Goal: Transaction & Acquisition: Purchase product/service

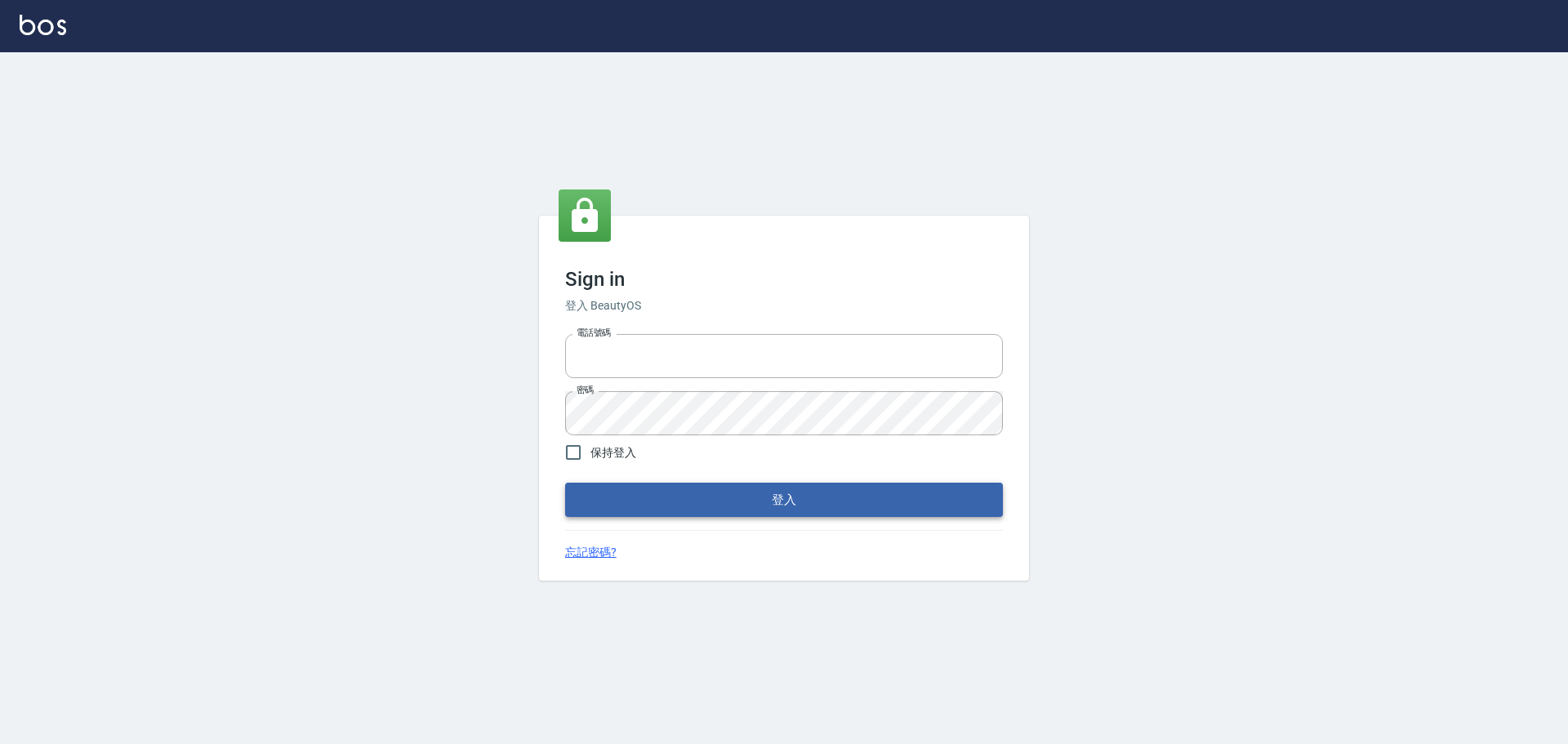
type input "0975350191"
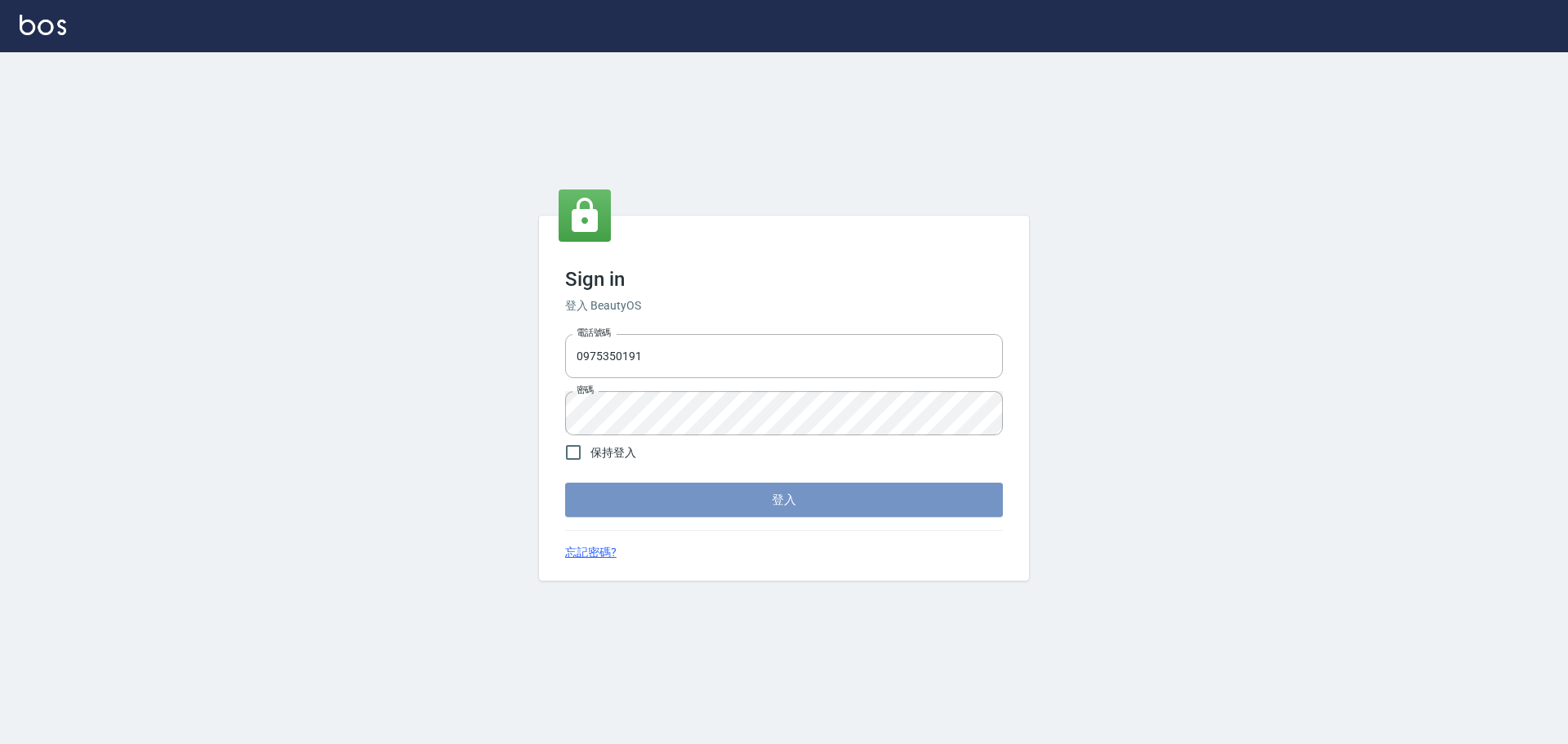
click at [729, 501] on button "登入" at bounding box center [784, 499] width 437 height 34
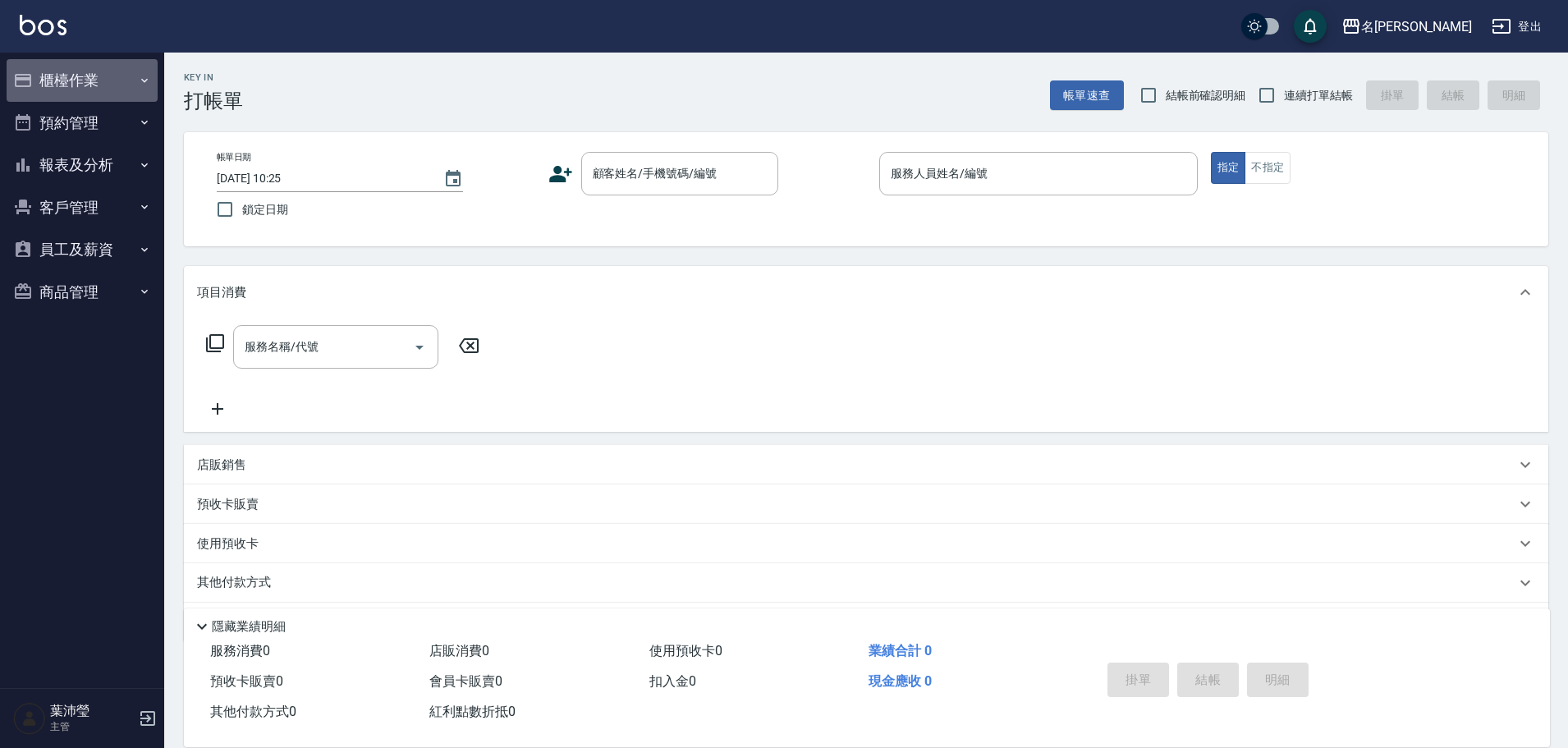
click at [85, 91] on button "櫃檯作業" at bounding box center [82, 80] width 151 height 42
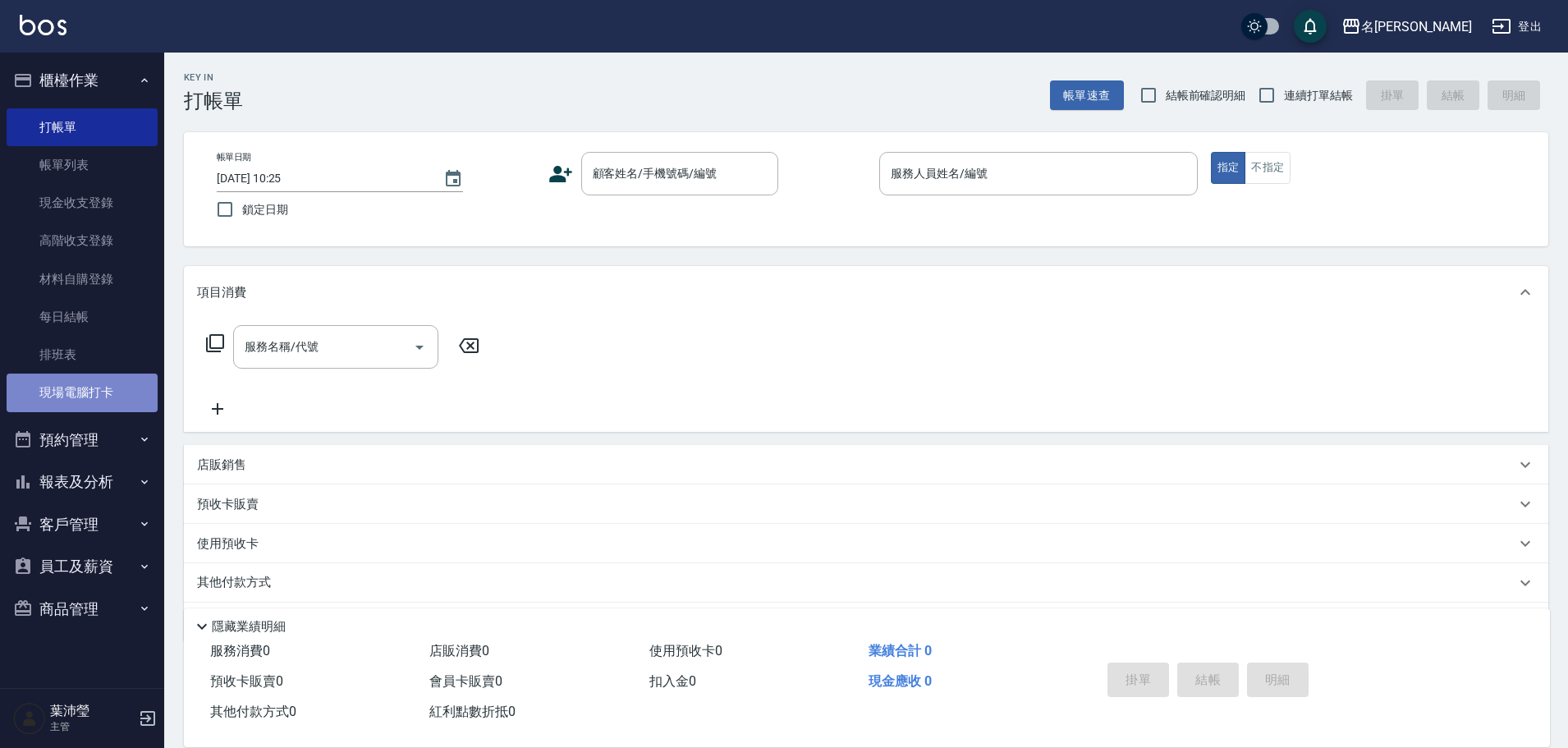
click at [113, 405] on link "現場電腦打卡" at bounding box center [82, 392] width 151 height 38
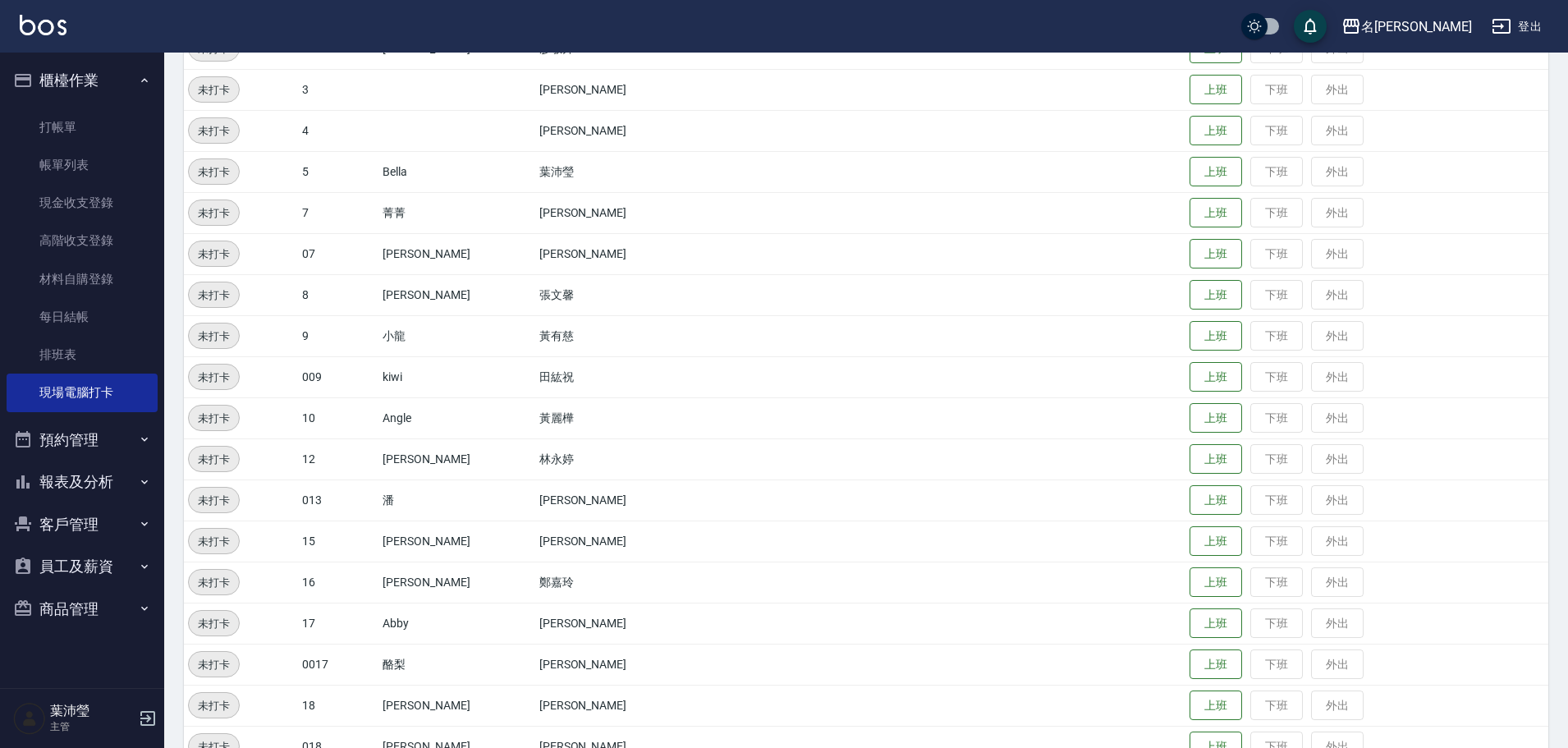
scroll to position [246, 0]
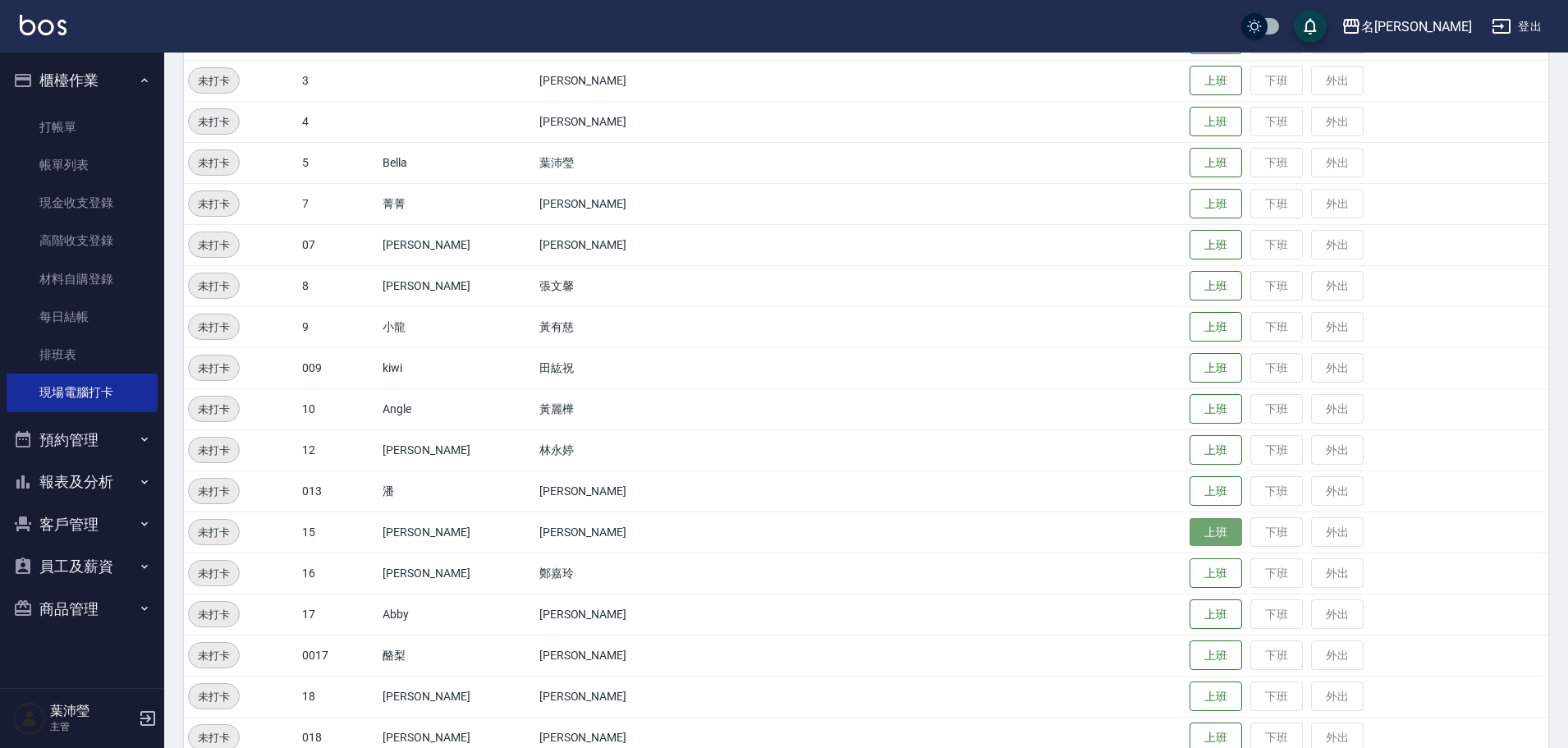
click at [1203, 536] on button "上班" at bounding box center [1215, 532] width 52 height 29
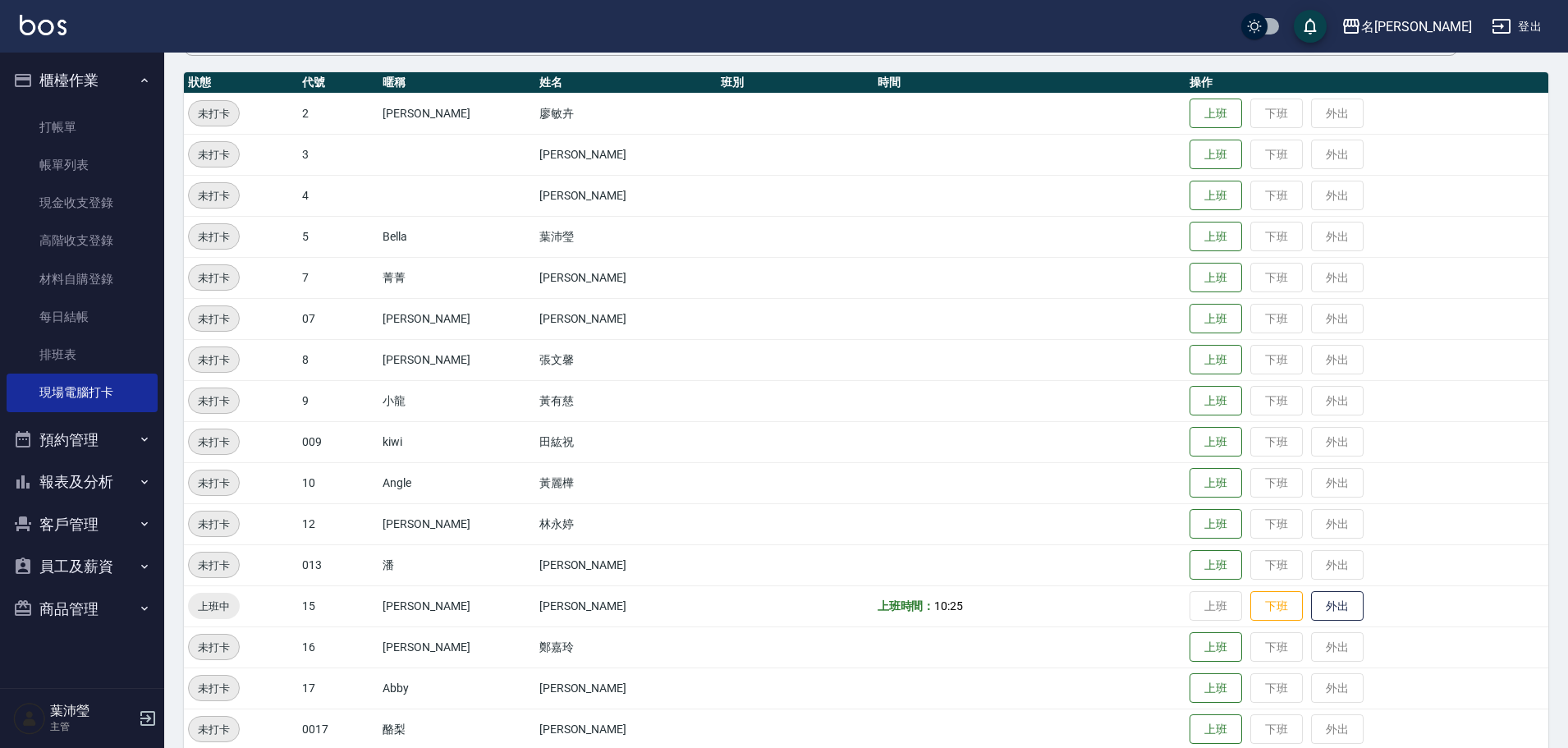
scroll to position [164, 0]
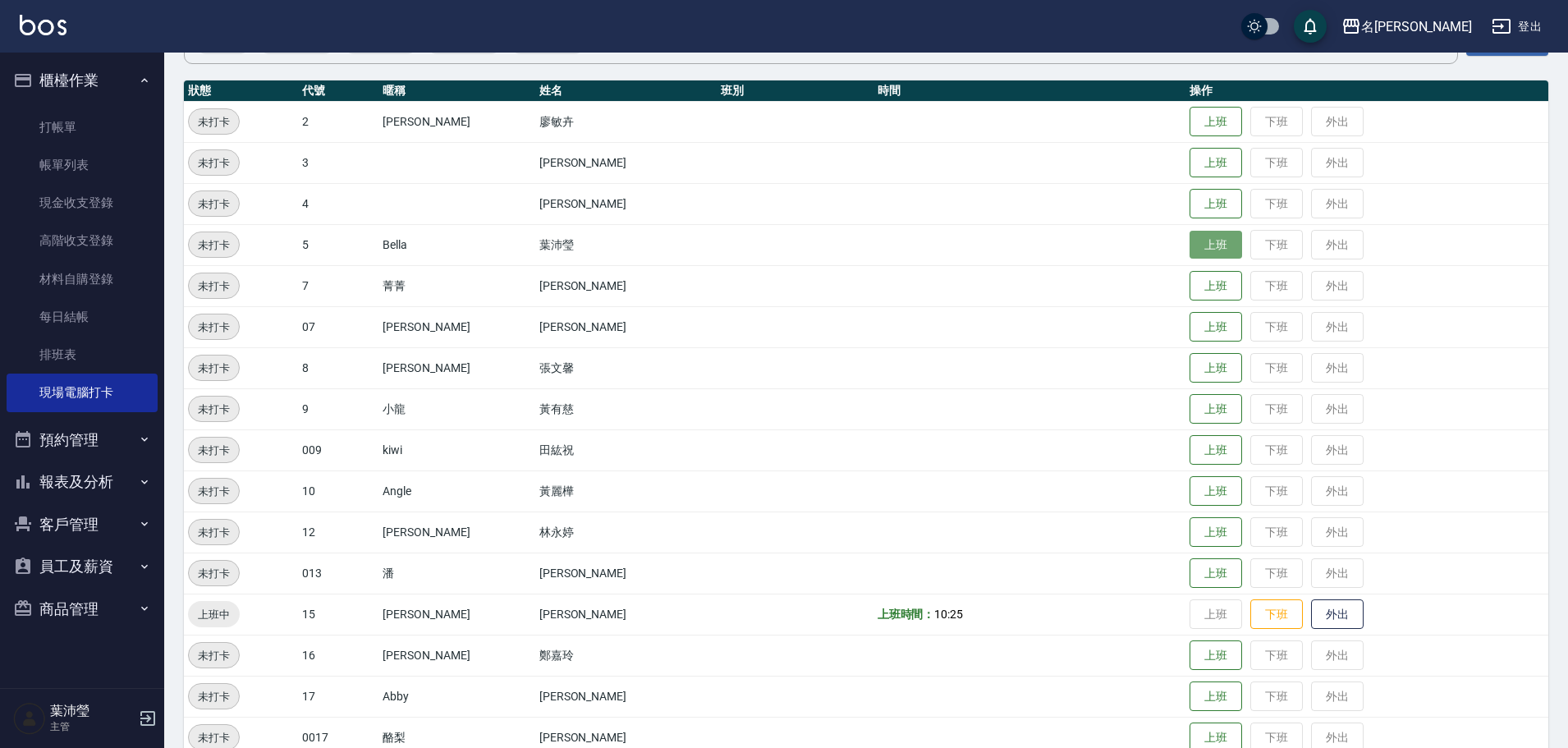
click at [1190, 244] on button "上班" at bounding box center [1215, 244] width 52 height 29
click at [1190, 359] on button "上班" at bounding box center [1215, 368] width 52 height 29
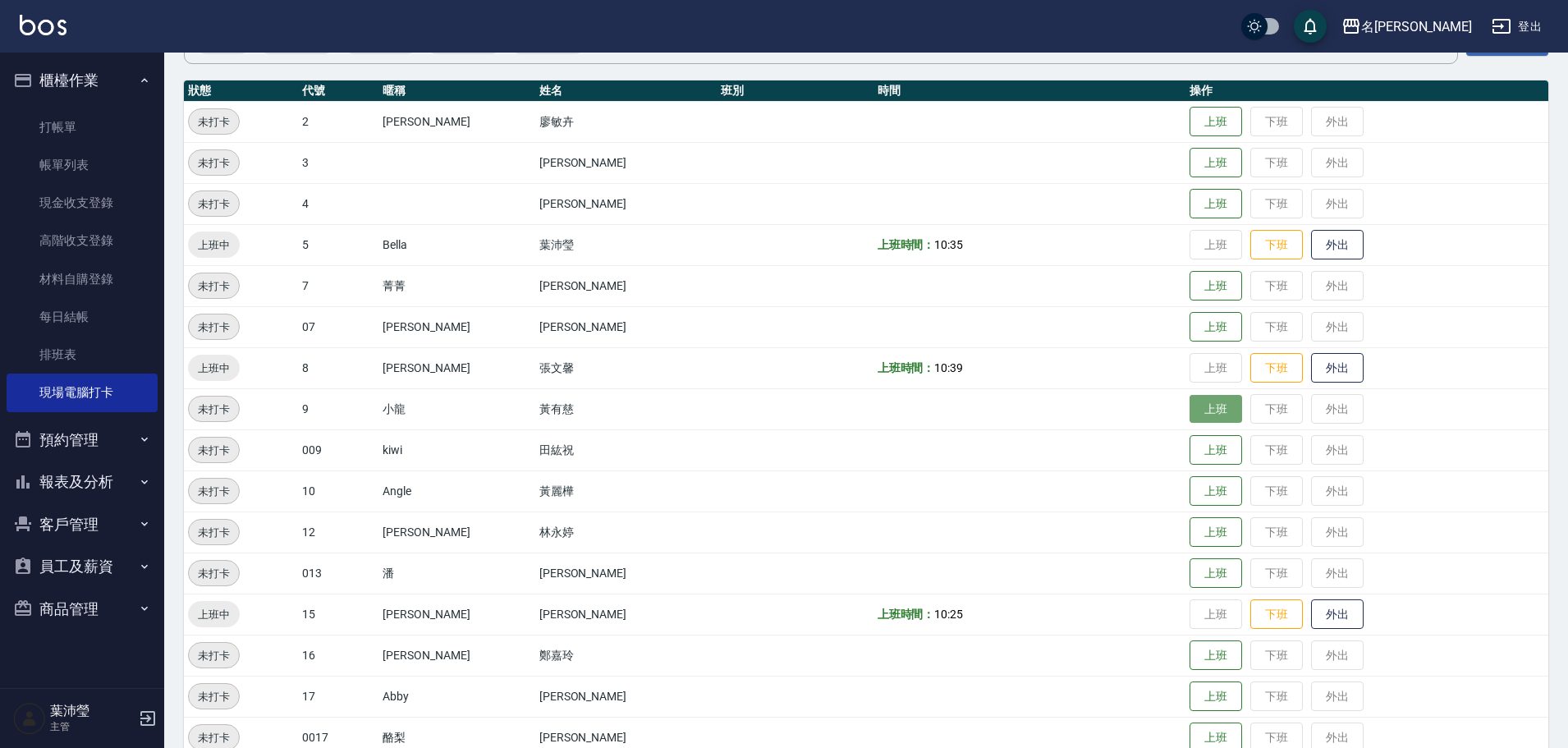
click at [1190, 407] on button "上班" at bounding box center [1215, 409] width 52 height 29
click at [1190, 531] on button "上班" at bounding box center [1215, 532] width 52 height 29
drag, startPoint x: 83, startPoint y: 525, endPoint x: 88, endPoint y: 535, distance: 11.2
click at [83, 523] on button "客戶管理" at bounding box center [82, 524] width 151 height 42
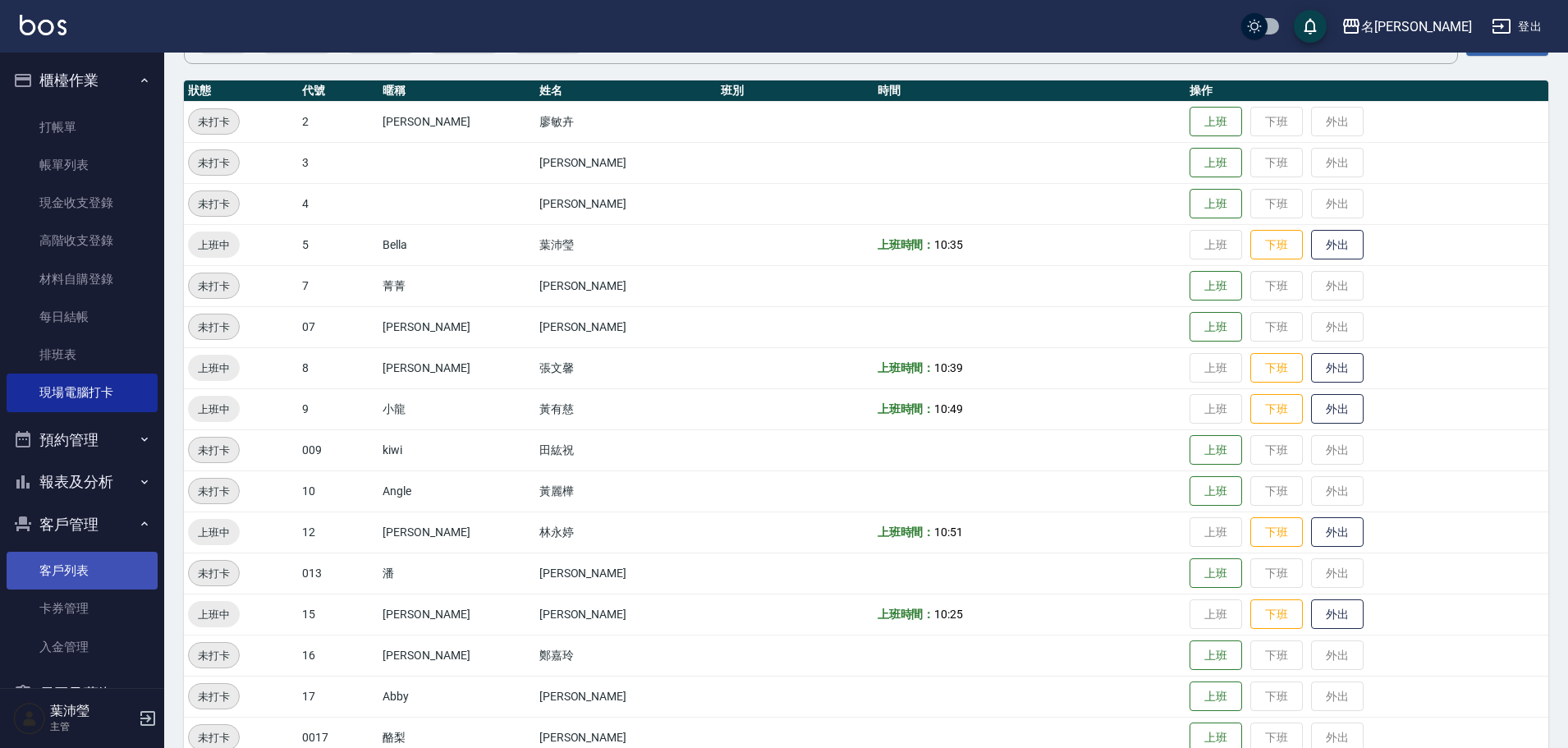
click at [100, 572] on link "客戶列表" at bounding box center [82, 570] width 151 height 38
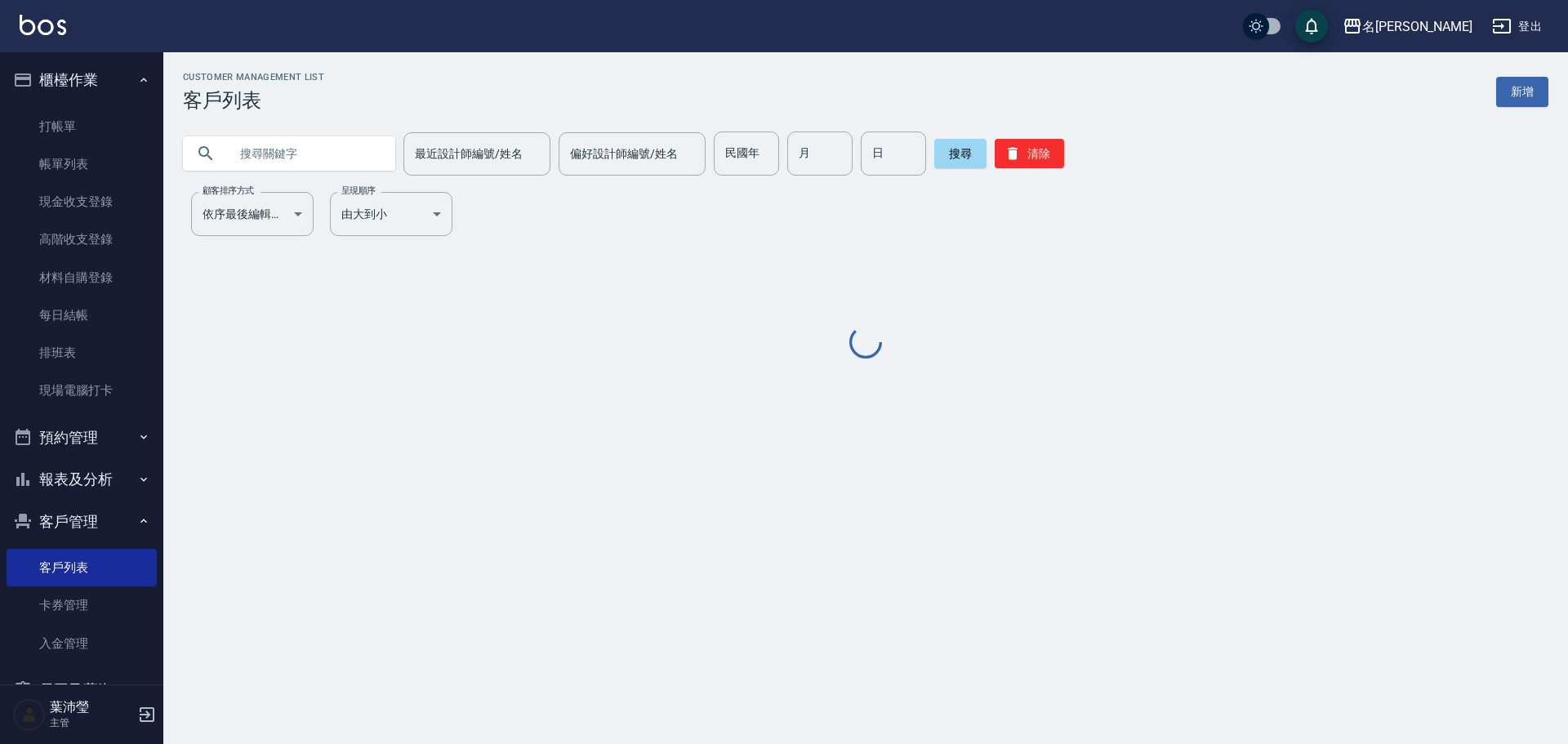
click at [286, 163] on input "text" at bounding box center [306, 153] width 153 height 44
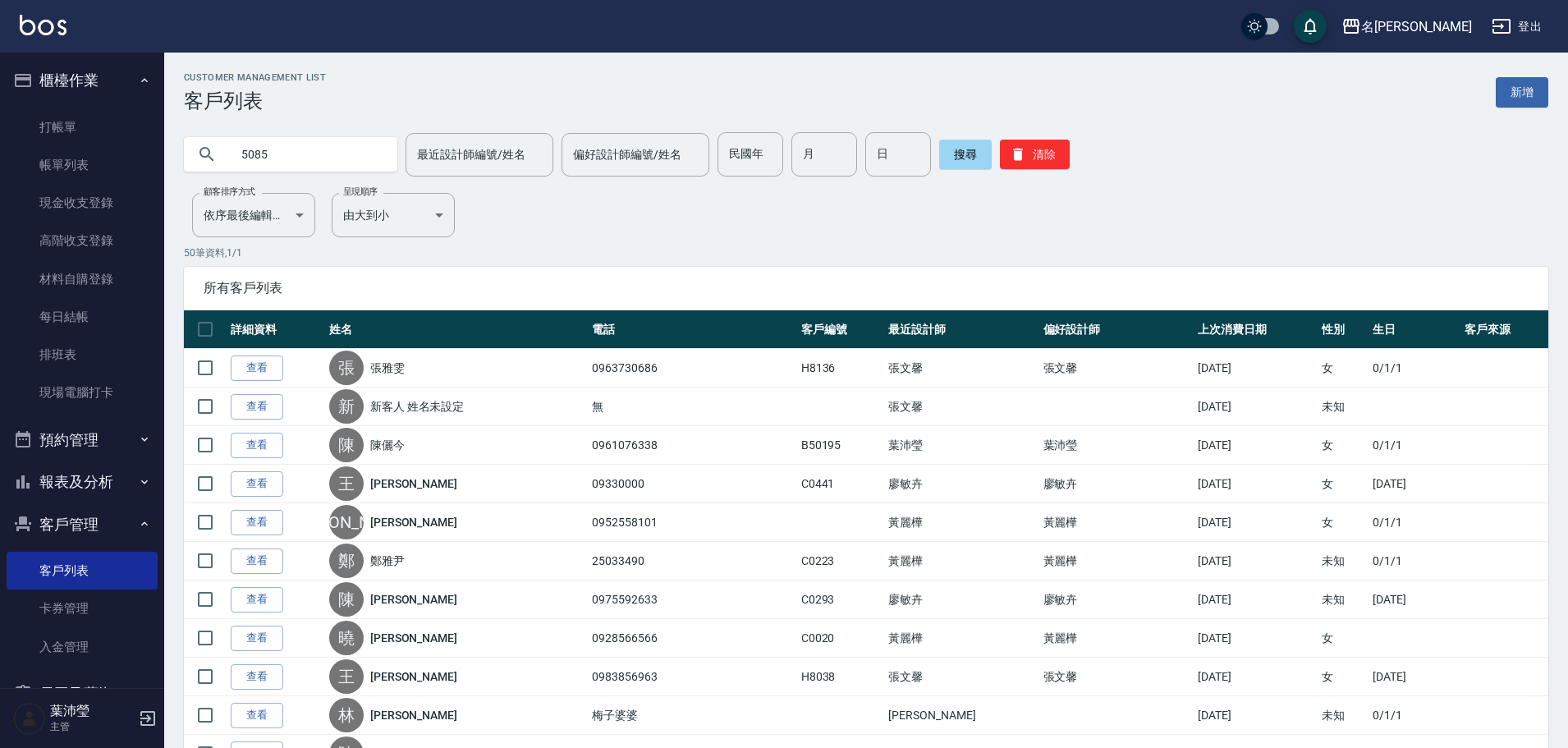
type input "5085"
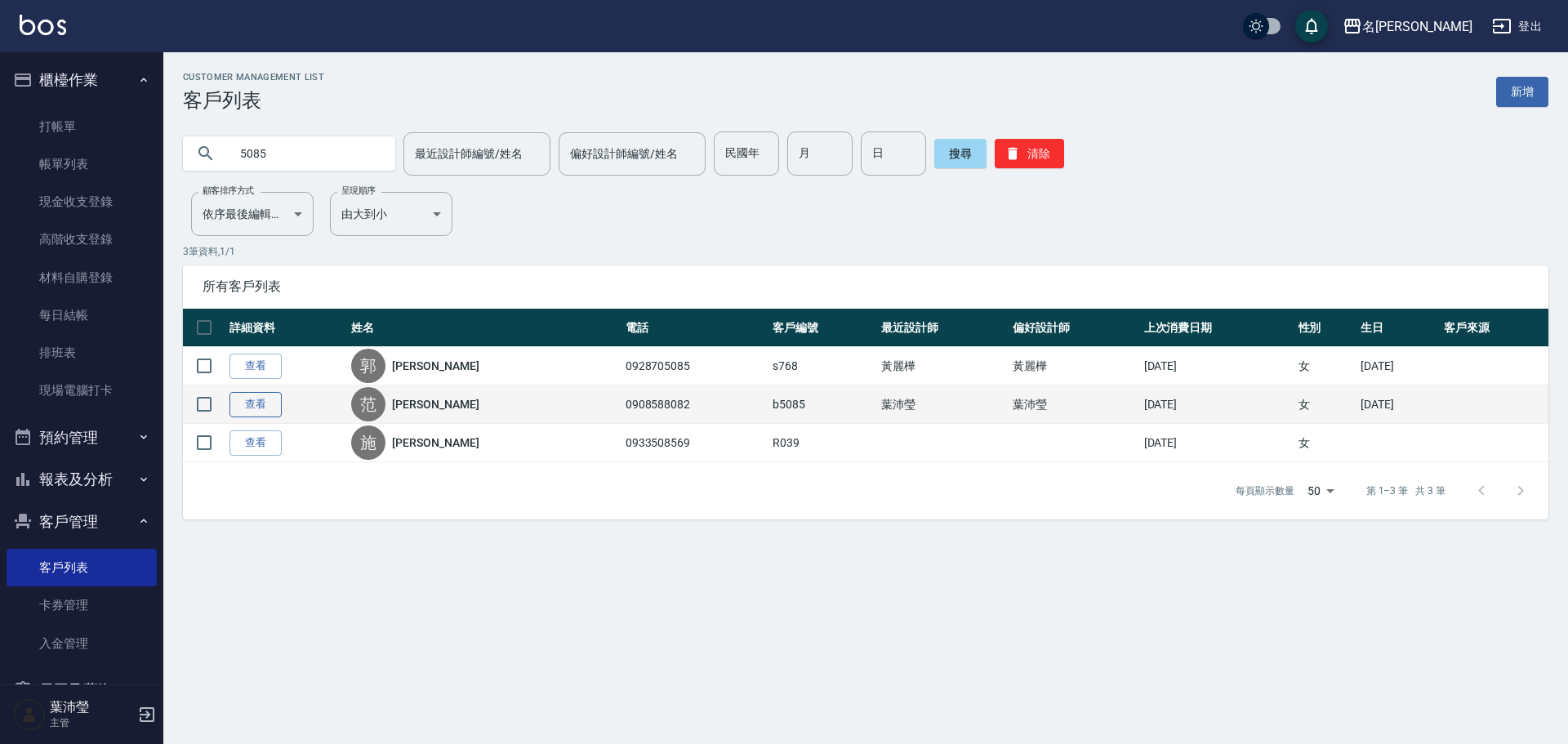
click at [264, 407] on link "查看" at bounding box center [255, 405] width 52 height 26
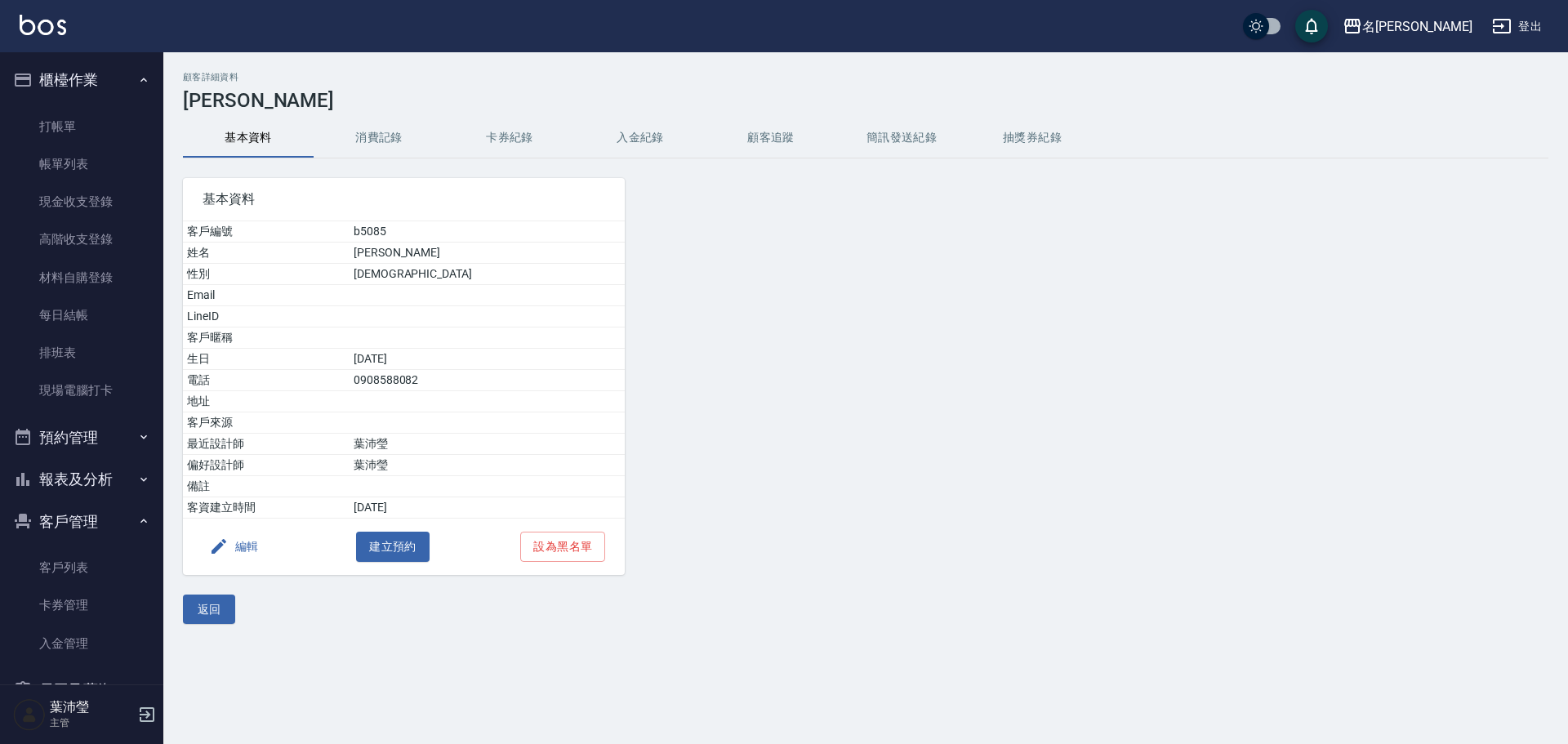
click at [395, 152] on button "消費記錄" at bounding box center [378, 138] width 131 height 39
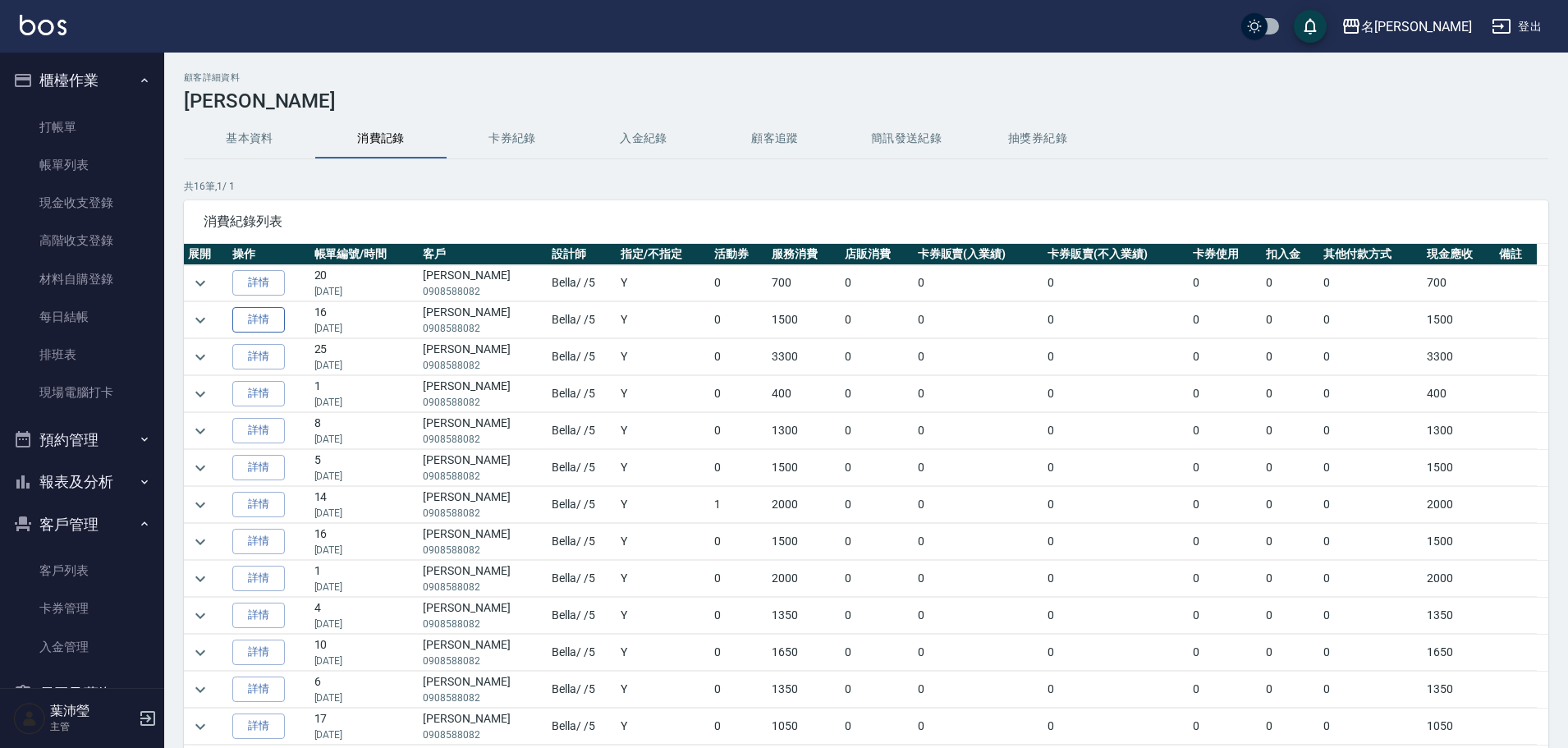
click at [250, 327] on link "詳情" at bounding box center [258, 320] width 52 height 26
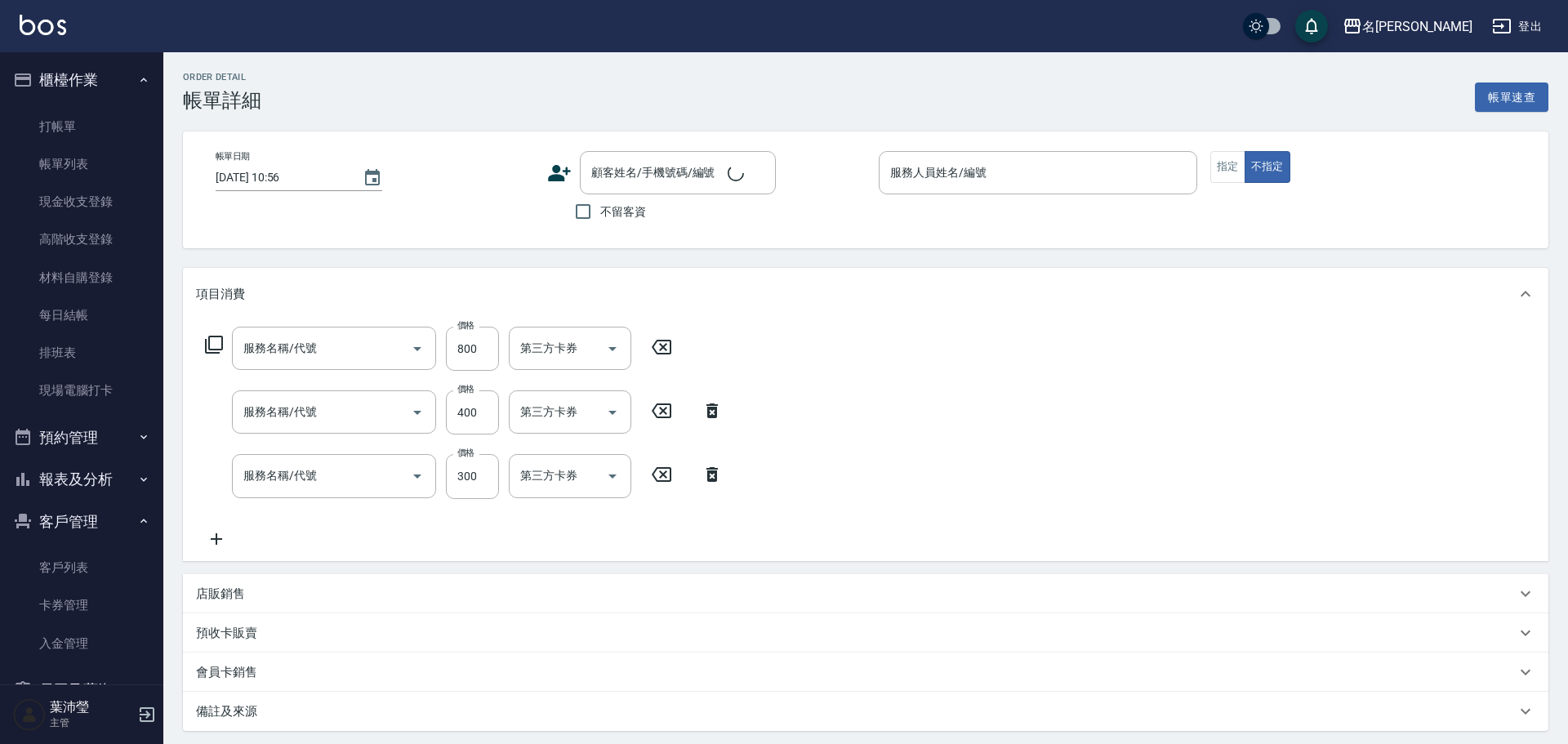
type input "[DATE] 14:37"
type input "Bella-5"
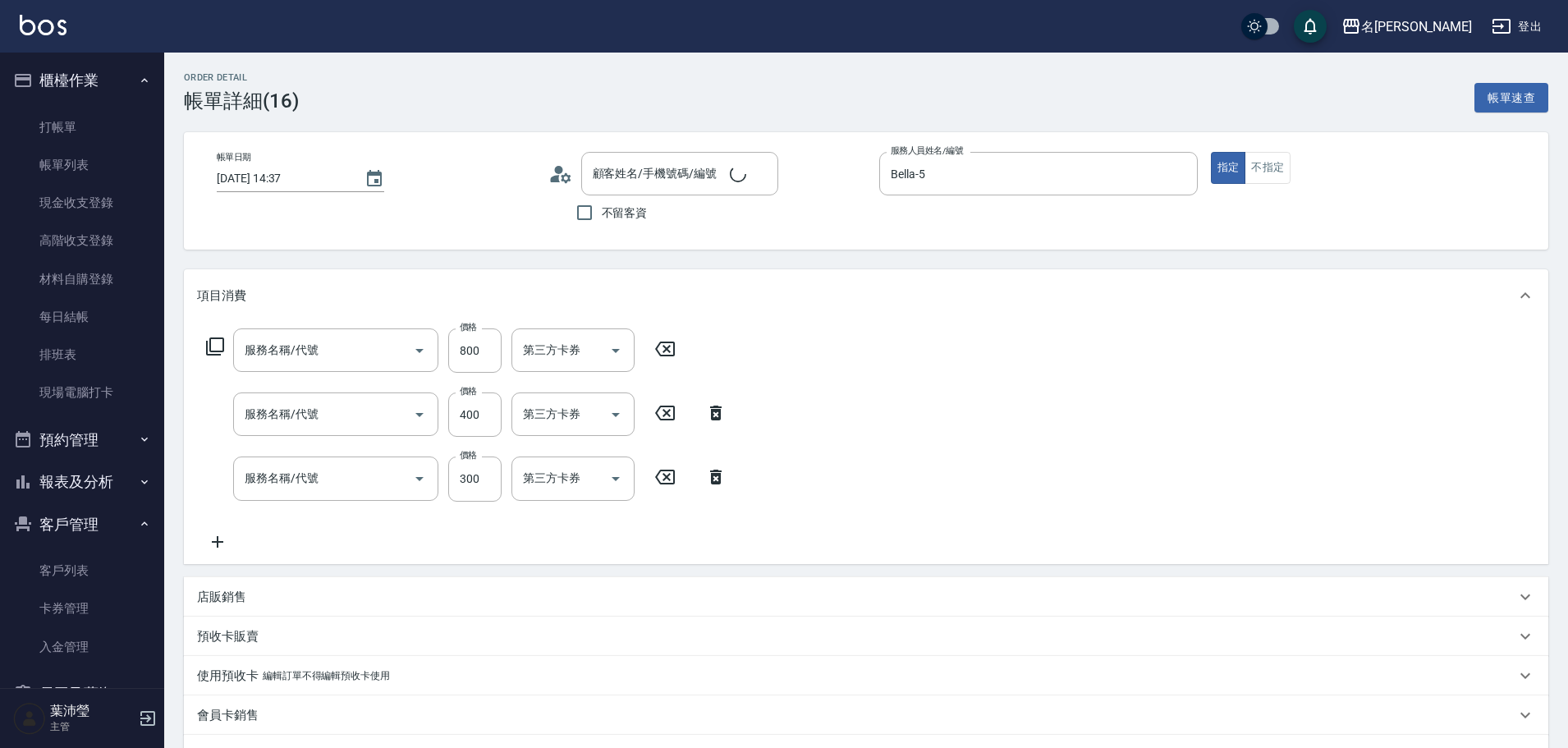
type input "小蒼蘭護髮(605)"
type input "高中學生(306)"
type input "洗髮(502)"
type input "[PERSON_NAME]/0908588082/b5085"
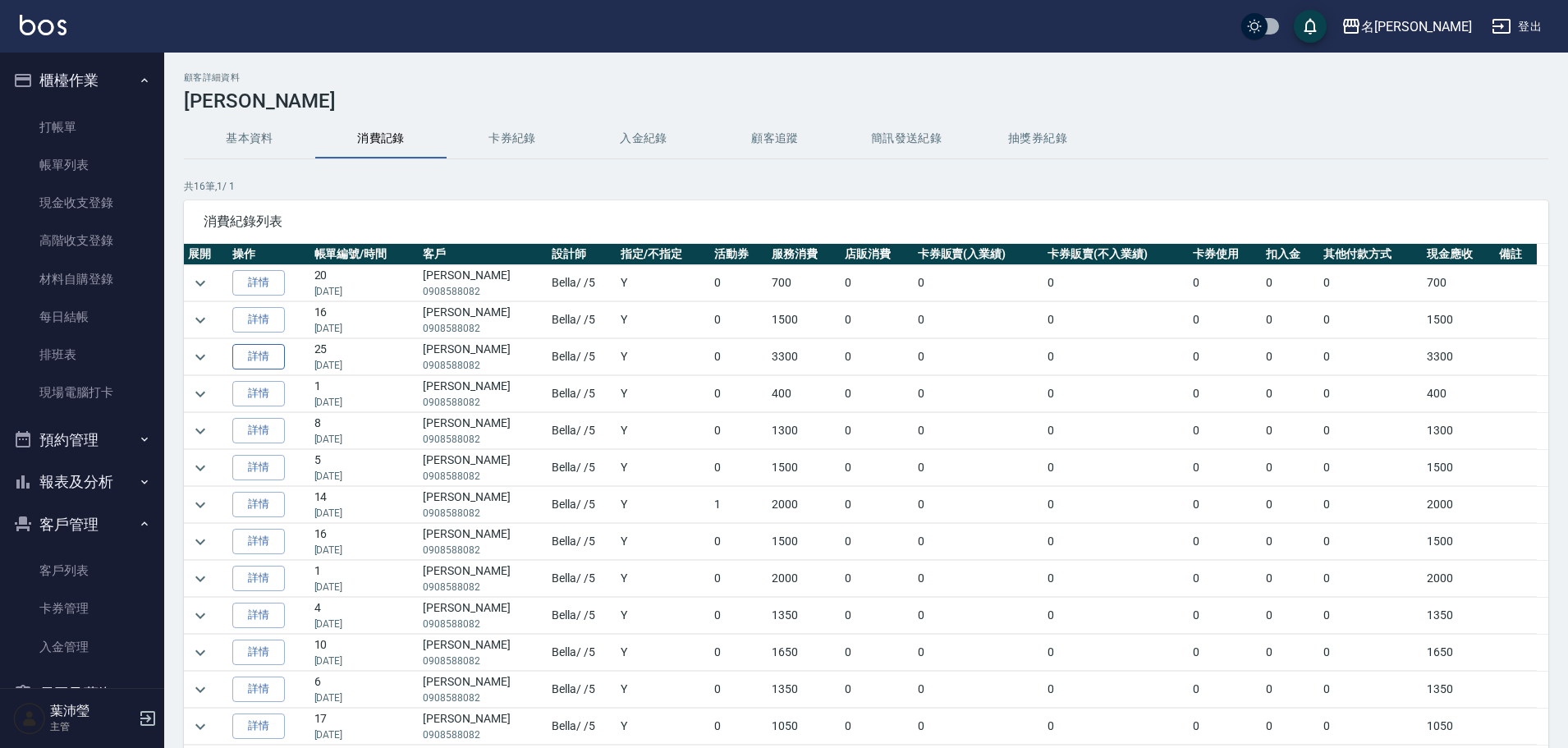
click at [268, 352] on link "詳情" at bounding box center [258, 357] width 52 height 26
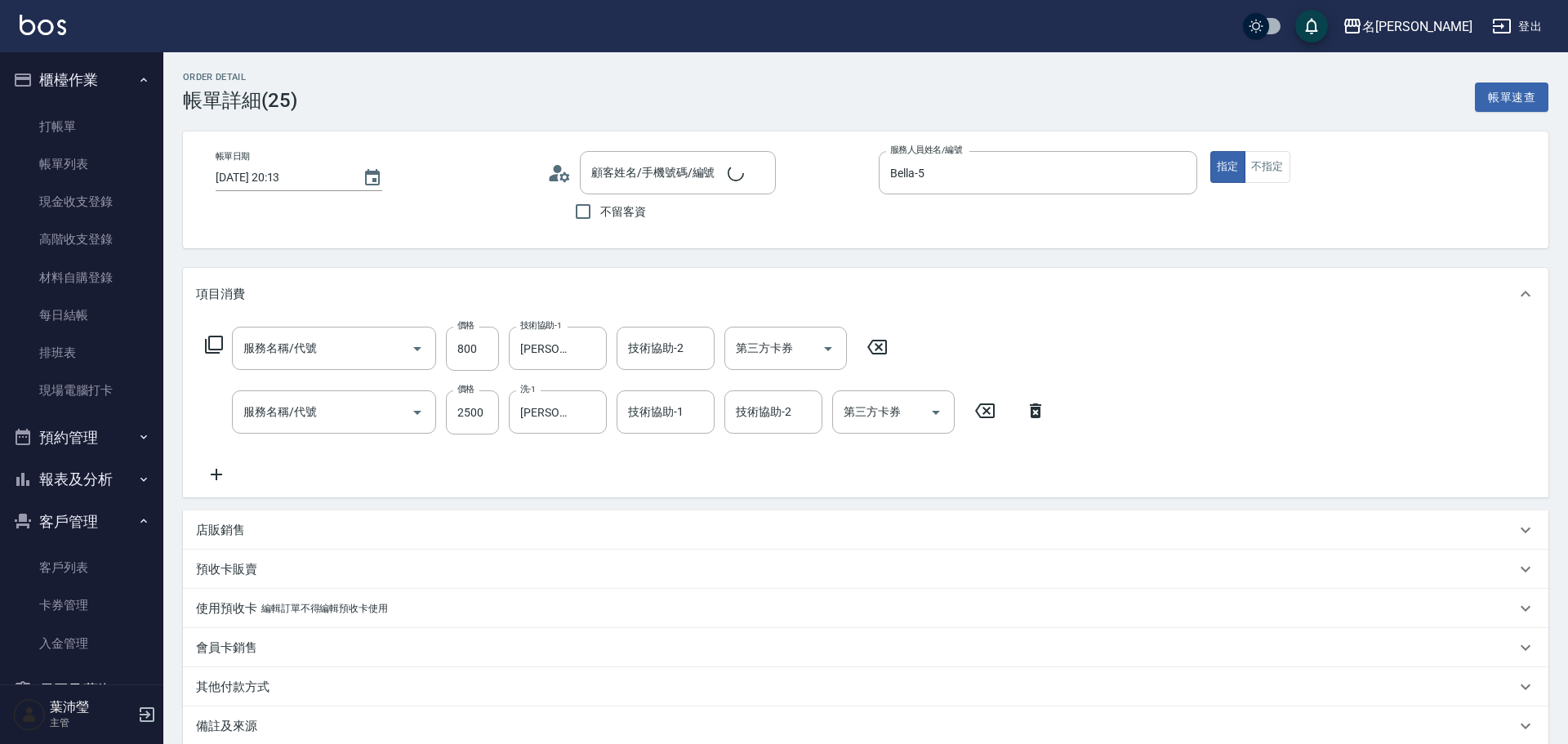
type input "[DATE] 20:13"
type input "Bella-5"
type input "小蒼蘭護髮(605)"
type input "燙髮(200)"
type input "[PERSON_NAME]/0908588082/b5085"
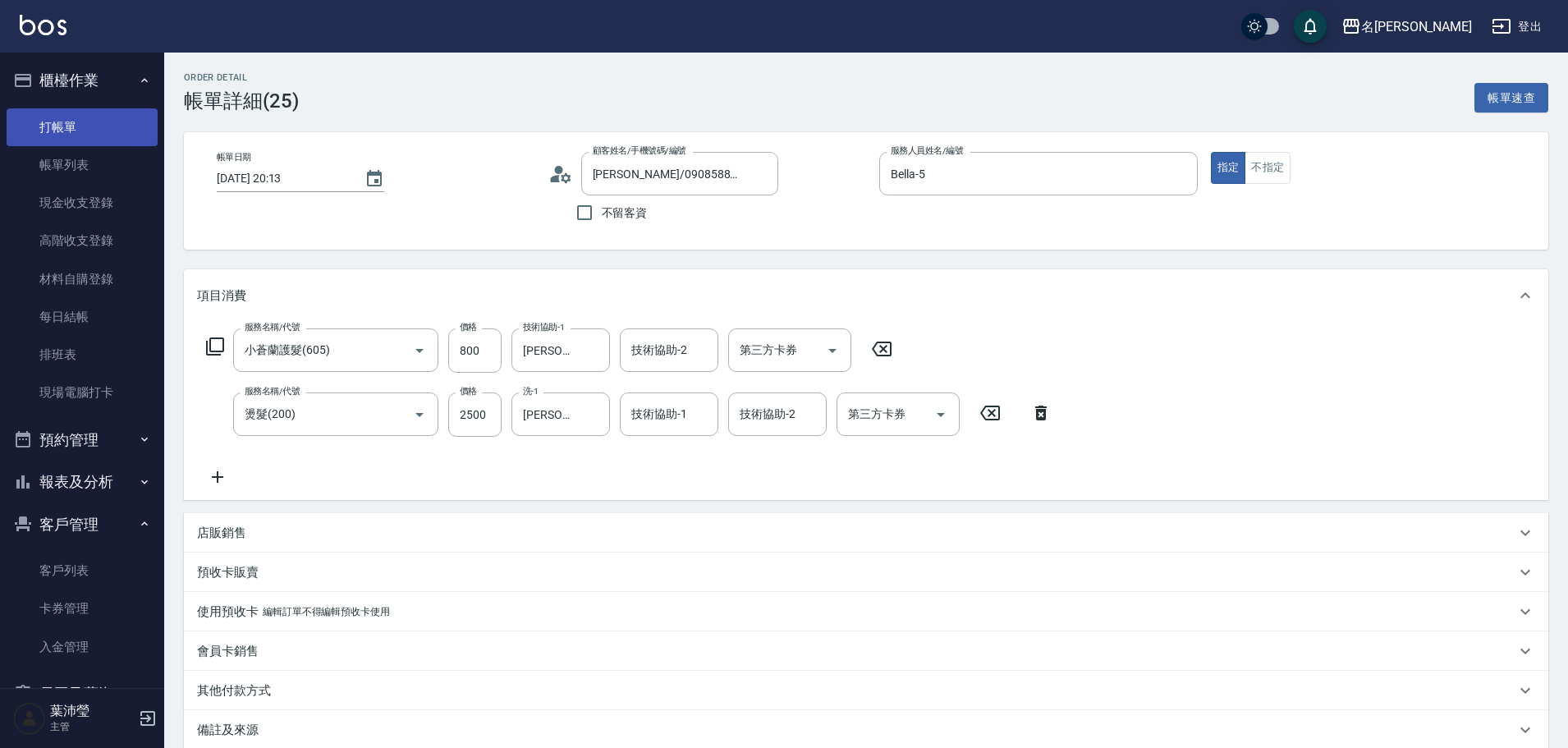
click at [68, 133] on link "打帳單" at bounding box center [82, 127] width 151 height 38
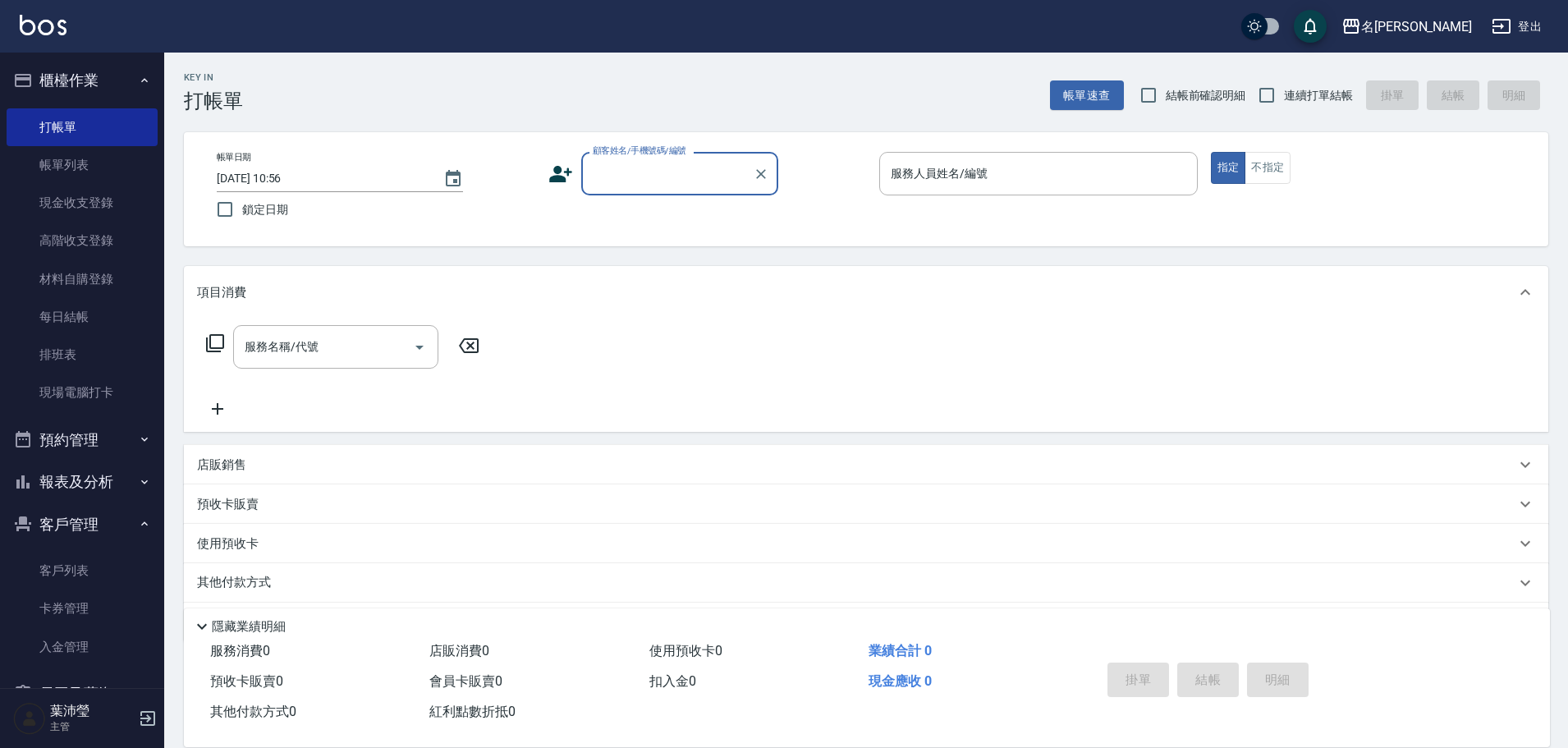
click at [676, 192] on div "顧客姓名/手機號碼/編號" at bounding box center [679, 174] width 197 height 43
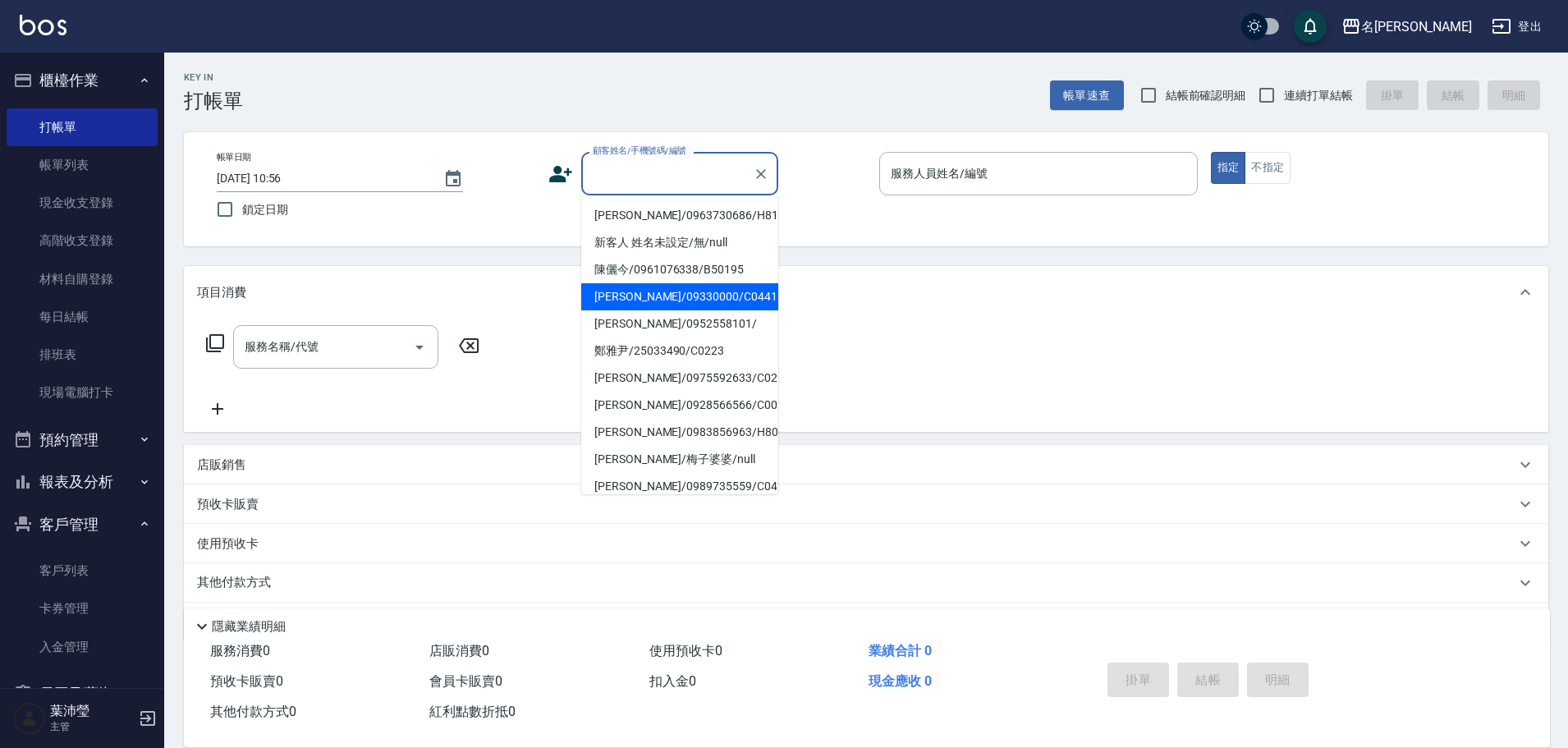
click at [708, 182] on input "顧客姓名/手機號碼/編號" at bounding box center [667, 173] width 157 height 29
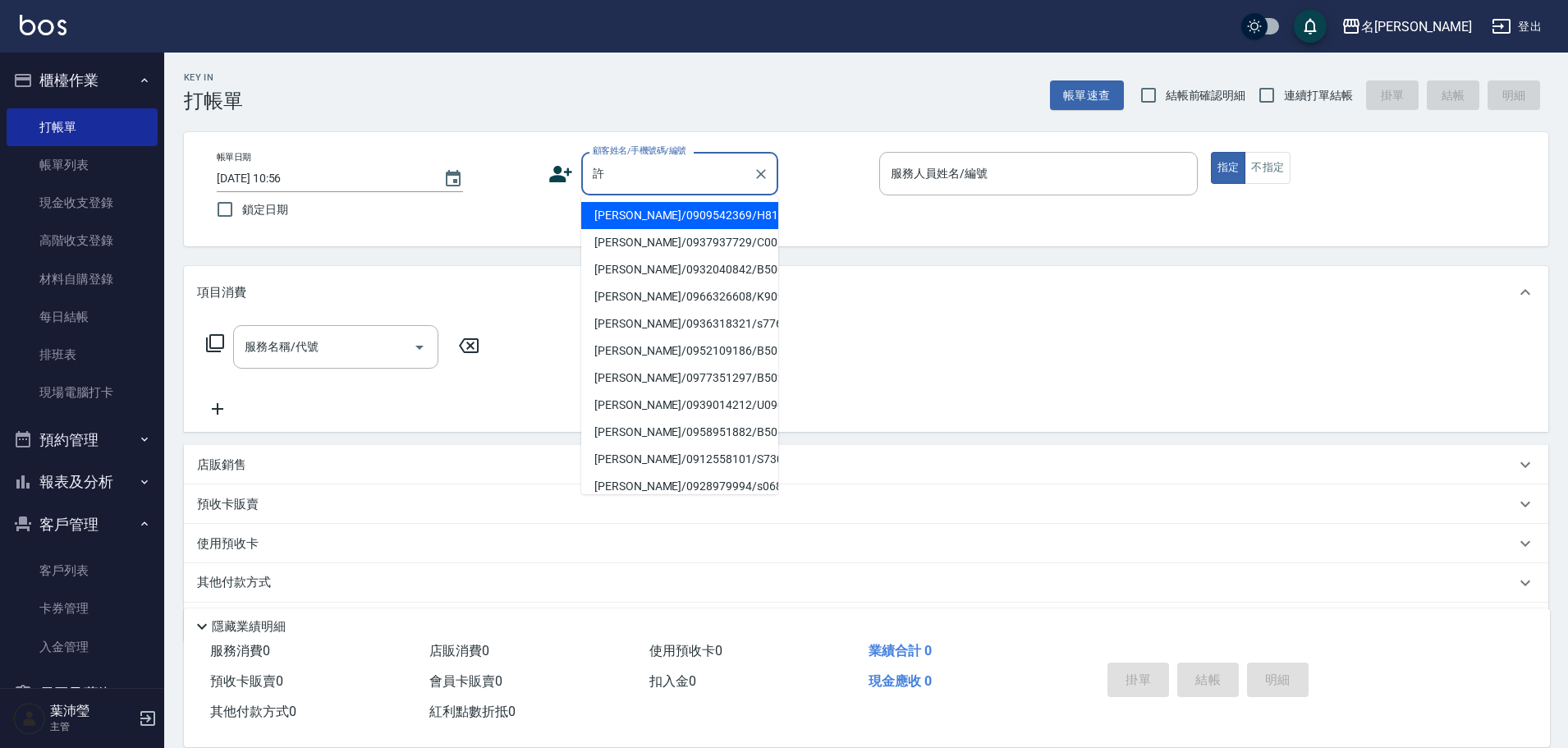
click at [676, 241] on li "[PERSON_NAME]/0937937729/C0069" at bounding box center [679, 242] width 197 height 27
type input "[PERSON_NAME]/0937937729/C0069"
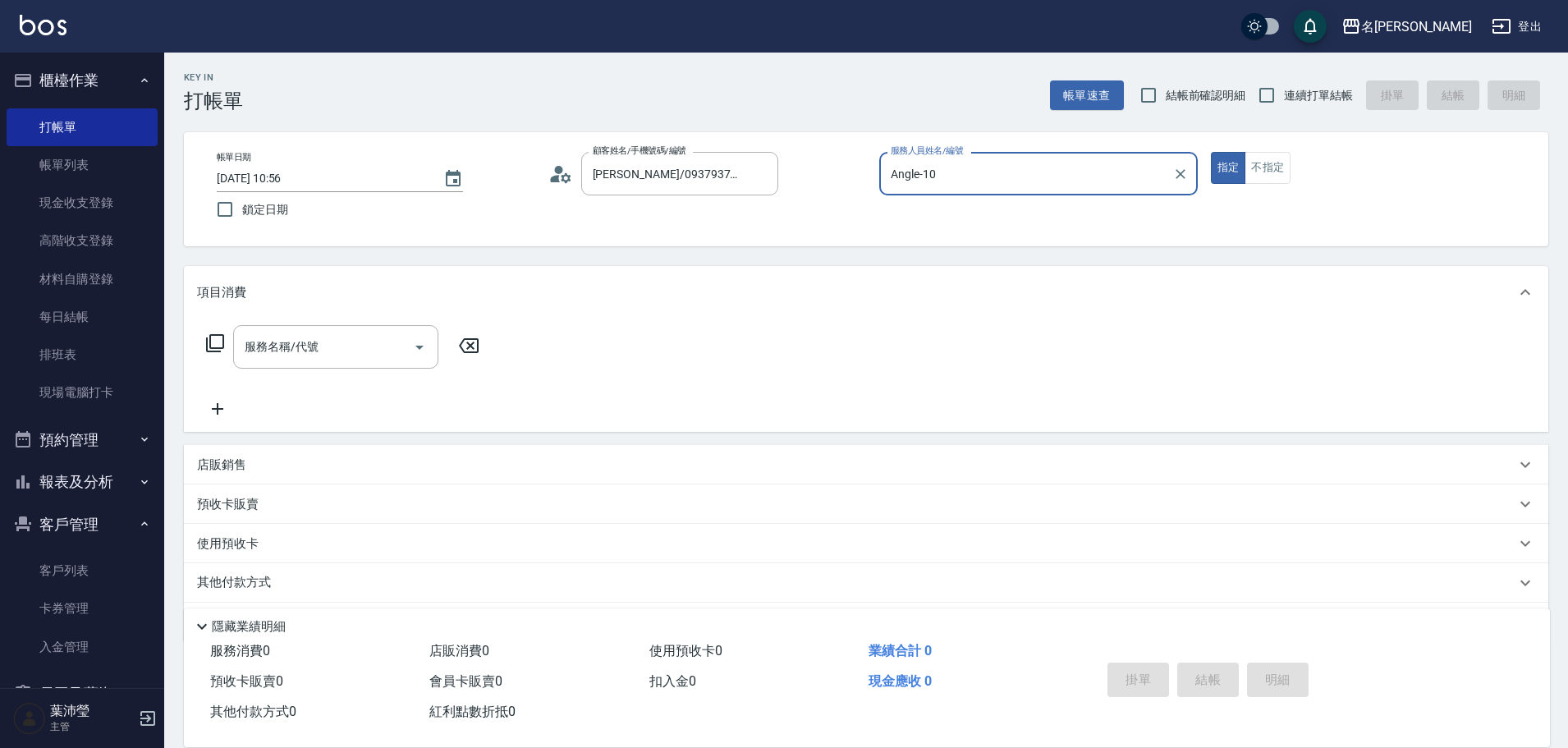
type input "Angle-10"
click at [217, 338] on icon at bounding box center [215, 343] width 20 height 20
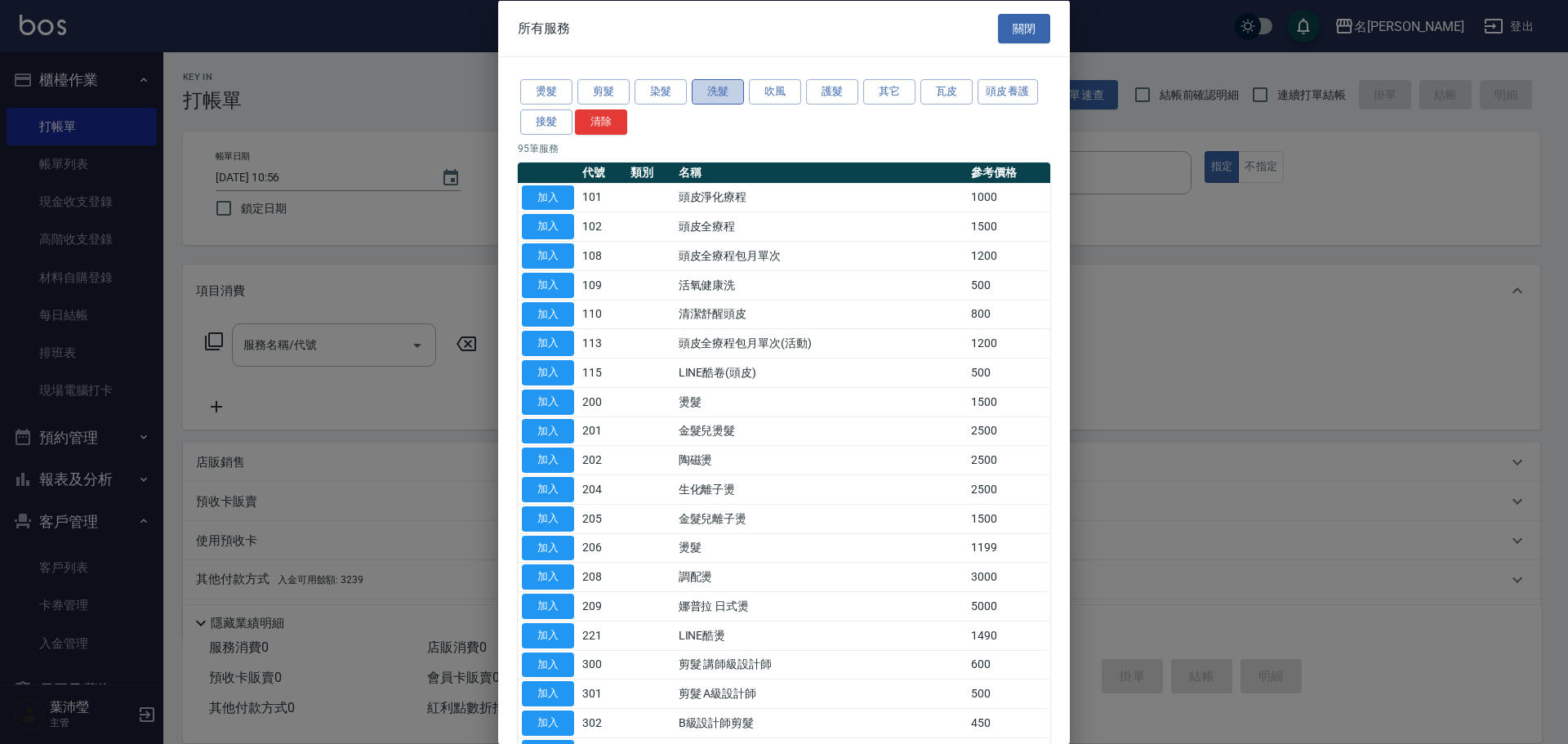
click at [728, 94] on button "洗髮" at bounding box center [718, 92] width 52 height 26
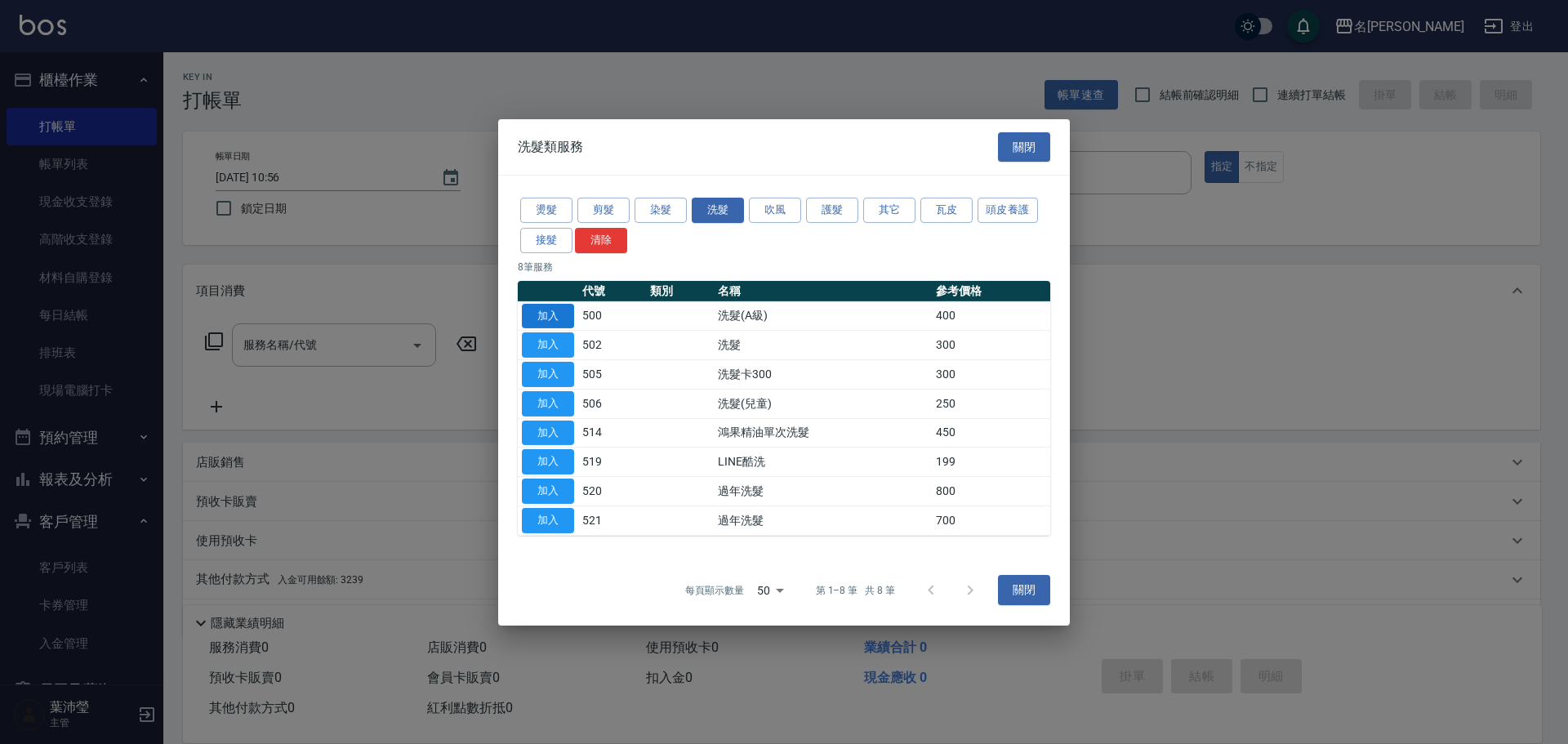
click at [561, 315] on button "加入" at bounding box center [548, 315] width 52 height 26
type input "洗髮(A級)(500)"
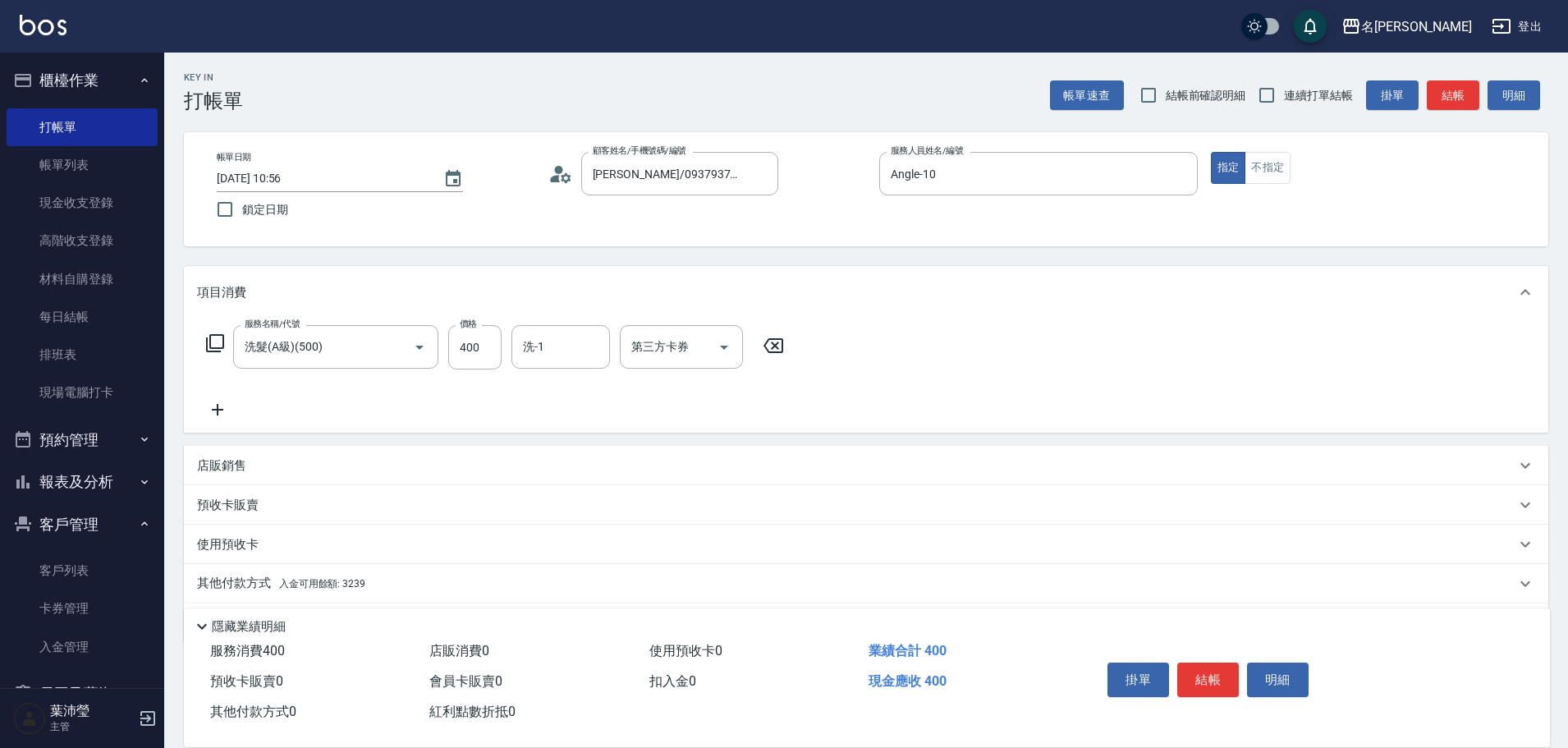
click at [586, 590] on div "其他付款方式 入金可用餘額: 3239" at bounding box center [856, 583] width 1318 height 18
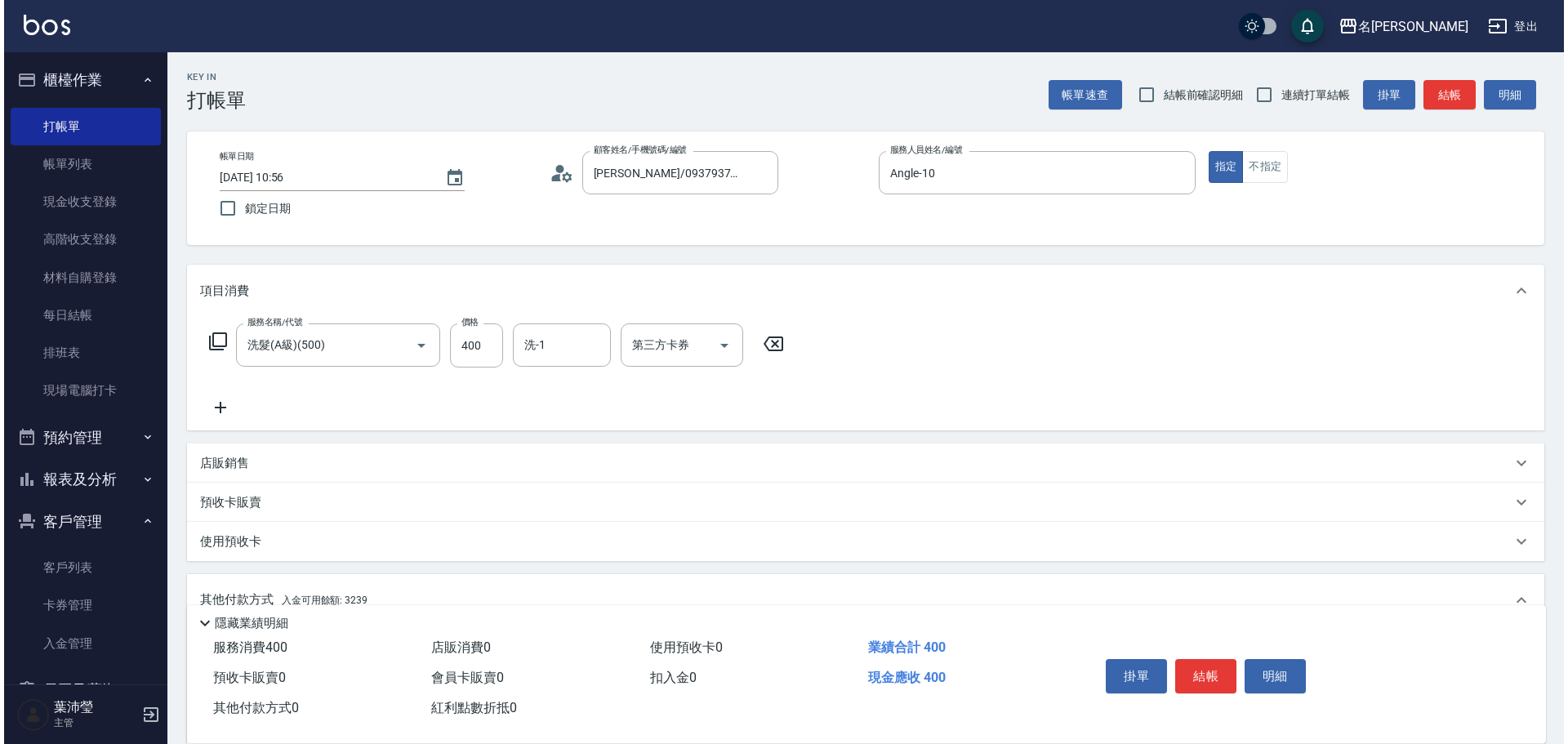
scroll to position [245, 0]
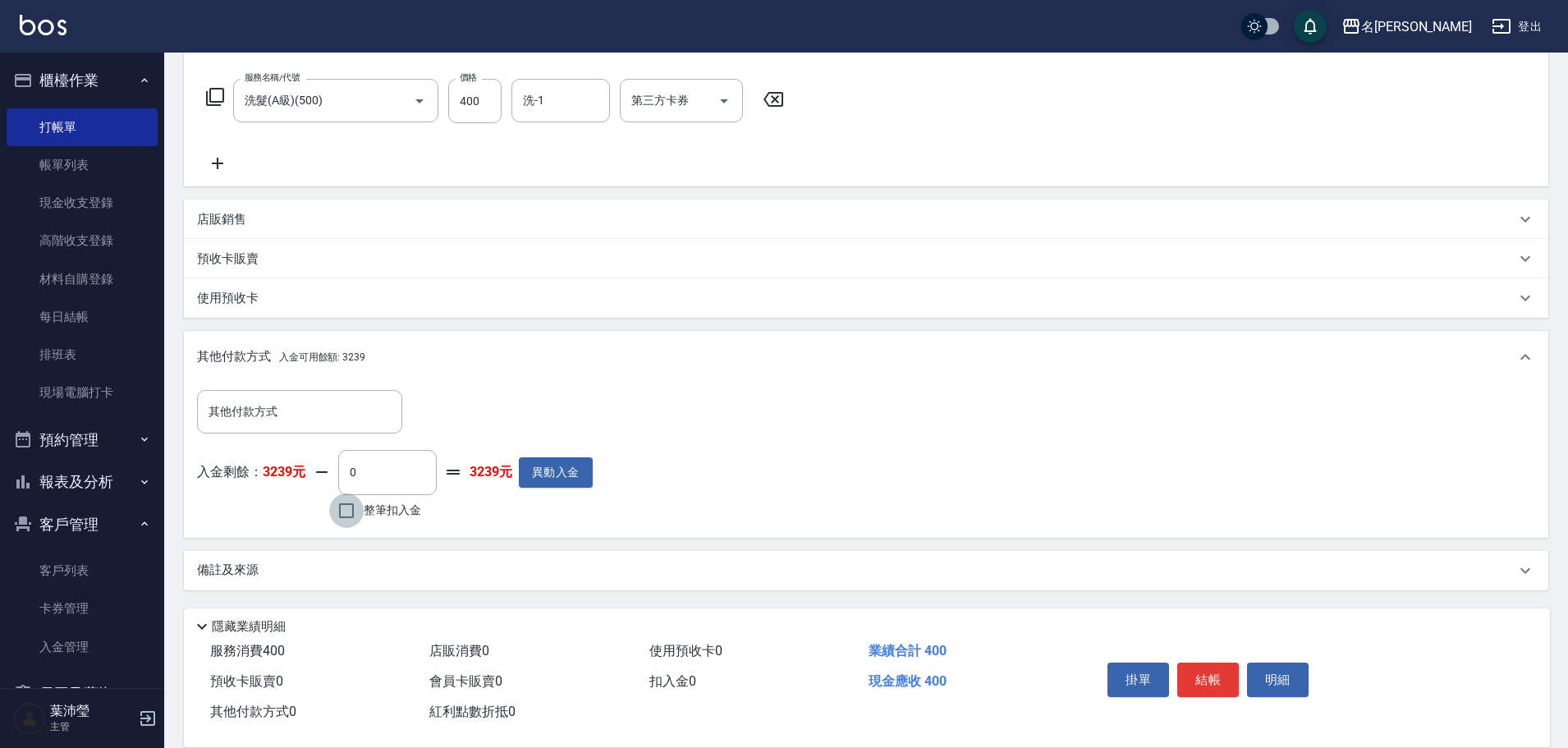
click at [343, 516] on input "整筆扣入金" at bounding box center [346, 510] width 35 height 35
checkbox input "true"
type input "400"
click at [1308, 670] on div "掛單 結帳 明細" at bounding box center [1207, 682] width 214 height 51
click at [1290, 670] on button "明細" at bounding box center [1278, 679] width 61 height 35
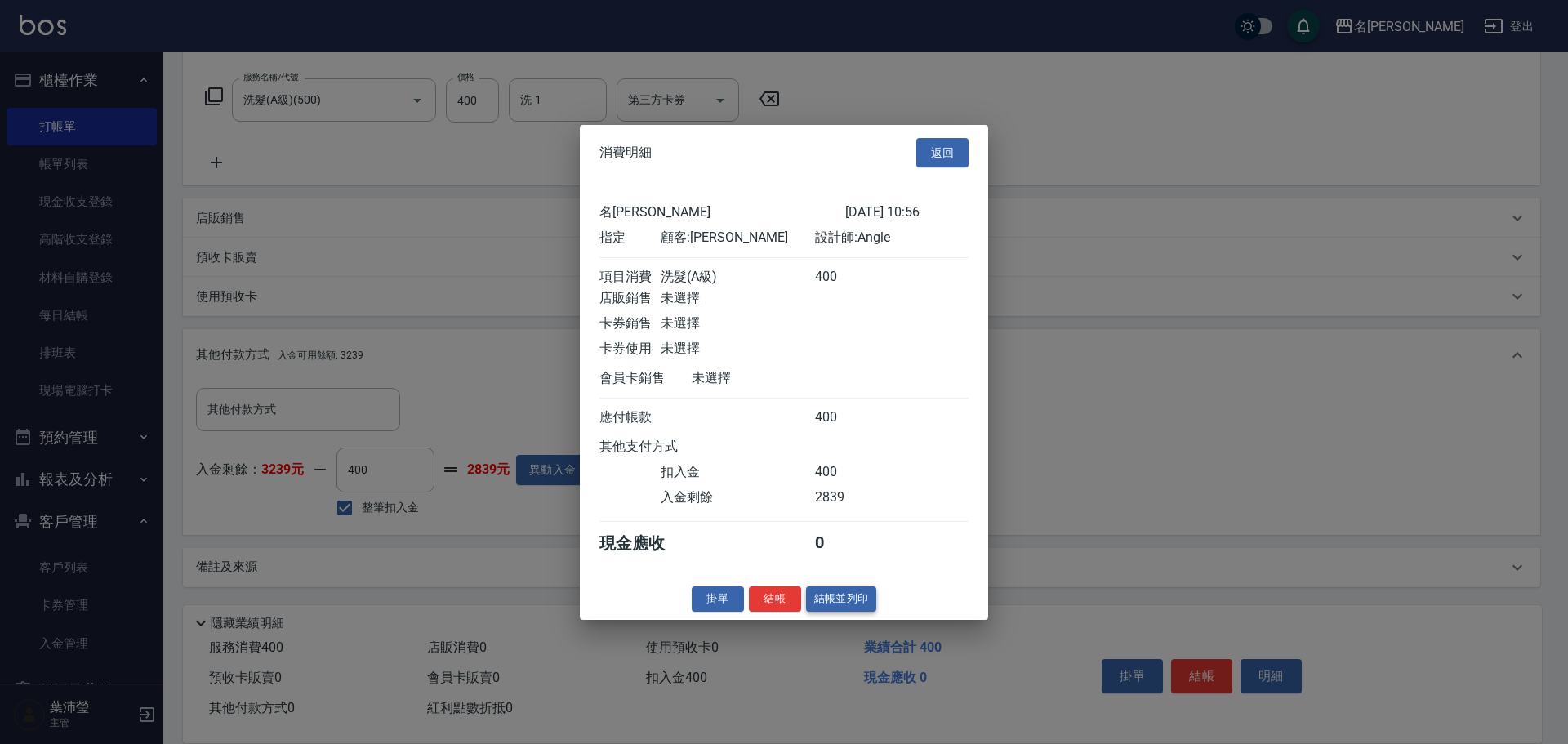
click at [845, 605] on button "結帳並列印" at bounding box center [842, 599] width 71 height 26
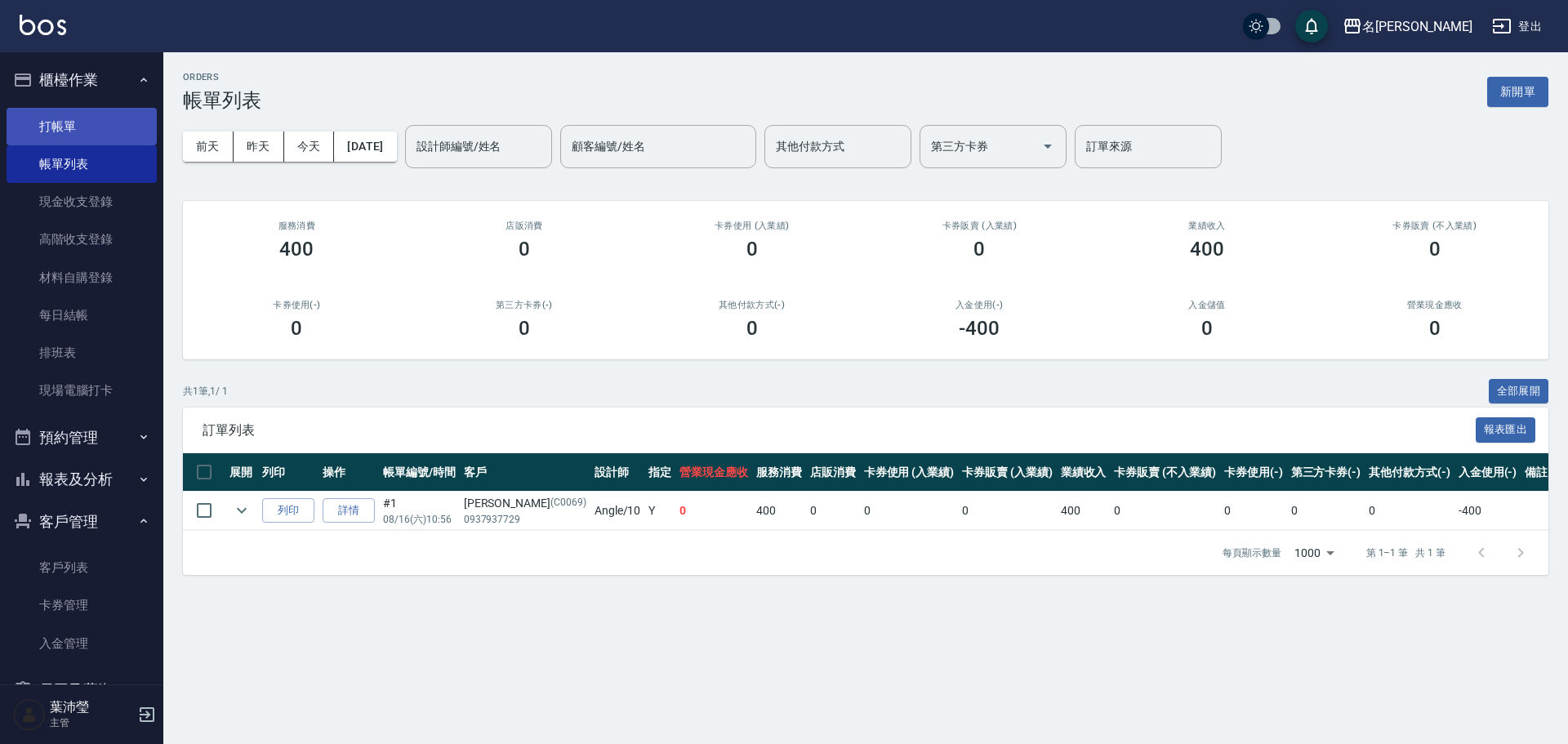
click at [62, 134] on link "打帳單" at bounding box center [82, 127] width 150 height 37
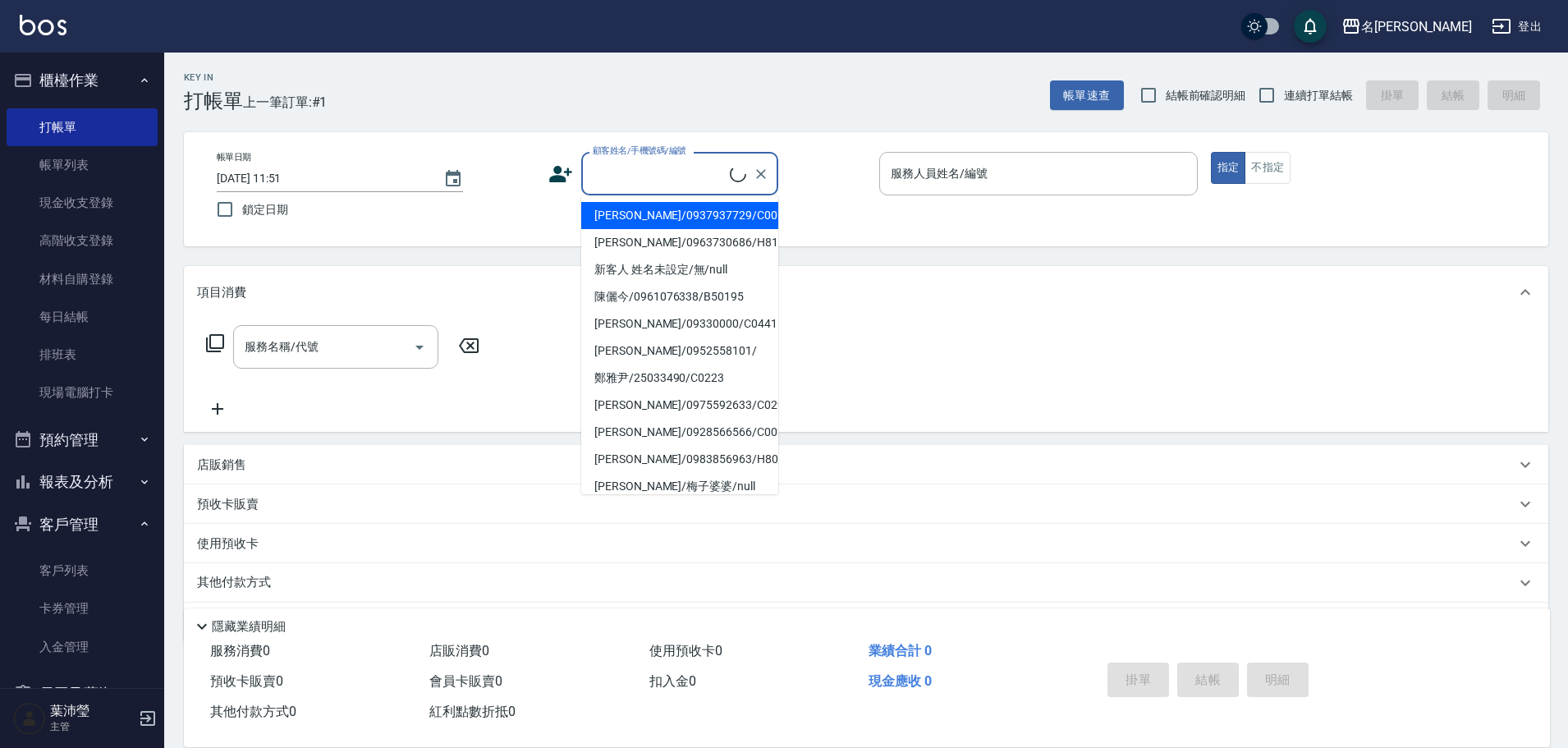
drag, startPoint x: 686, startPoint y: 163, endPoint x: 673, endPoint y: 178, distance: 19.8
click at [684, 165] on input "顧客姓名/手機號碼/編號" at bounding box center [659, 173] width 141 height 29
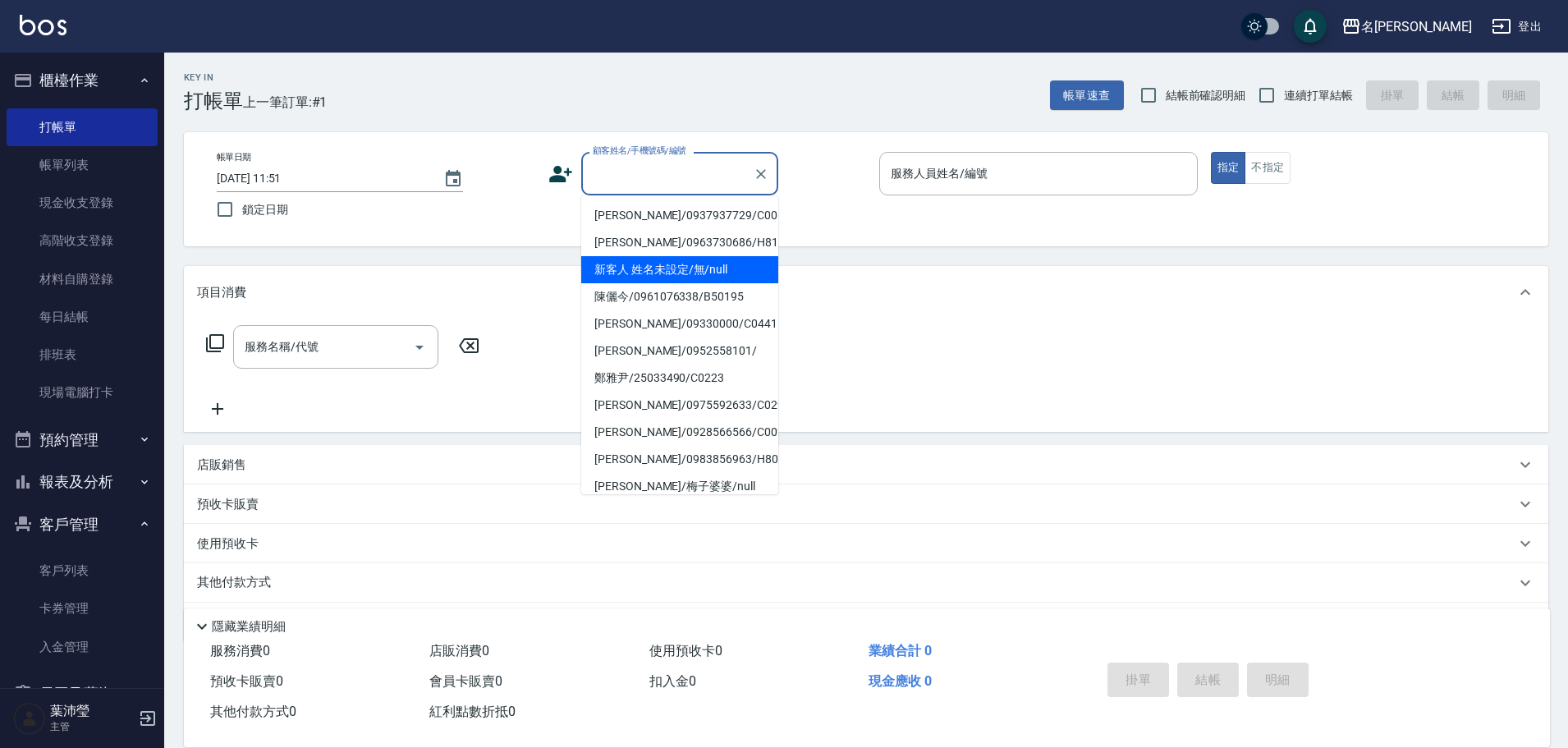
click at [649, 269] on li "新客人 姓名未設定/無/null" at bounding box center [679, 269] width 197 height 27
type input "新客人 姓名未設定/無/null"
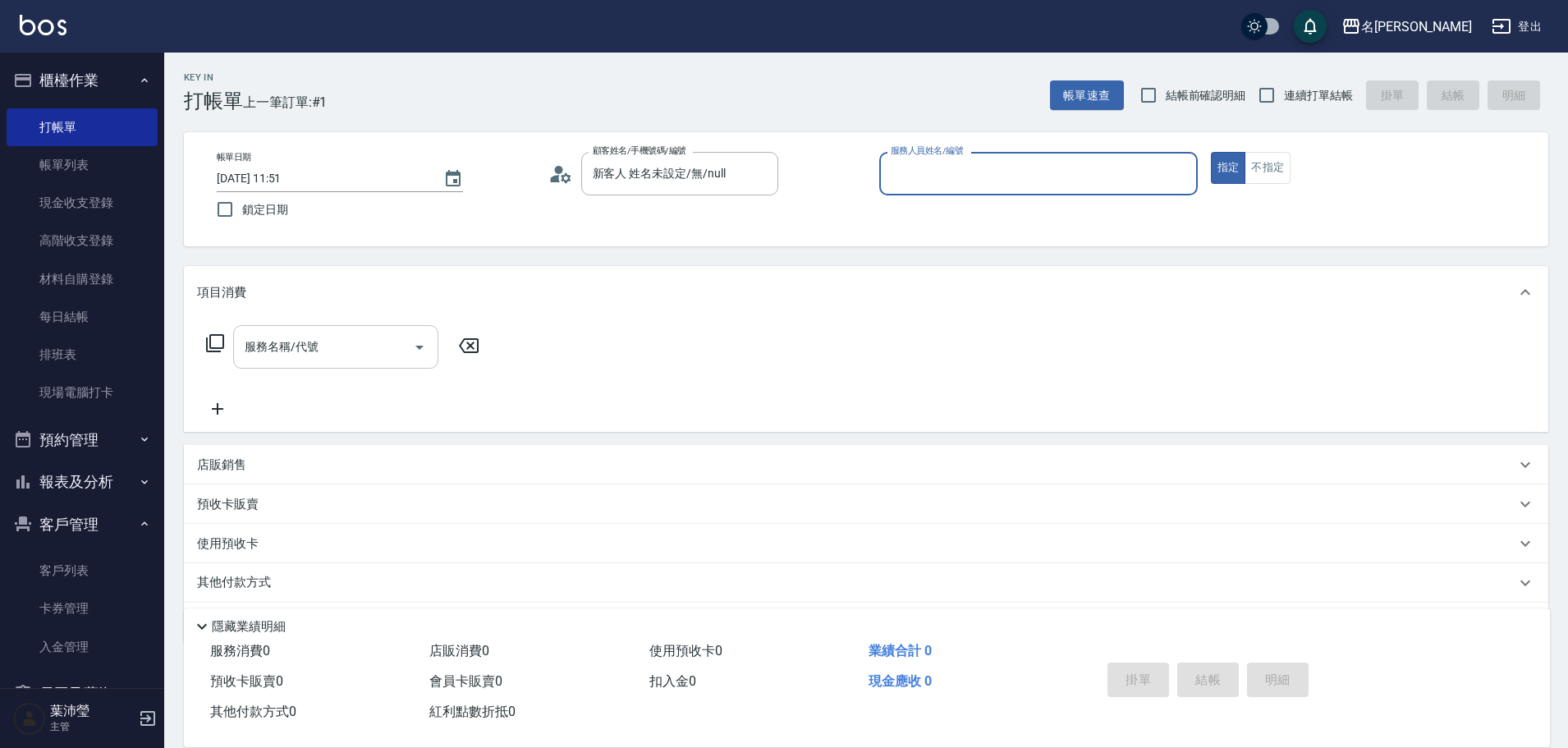
click at [331, 362] on div "服務名稱/代號" at bounding box center [336, 347] width 206 height 43
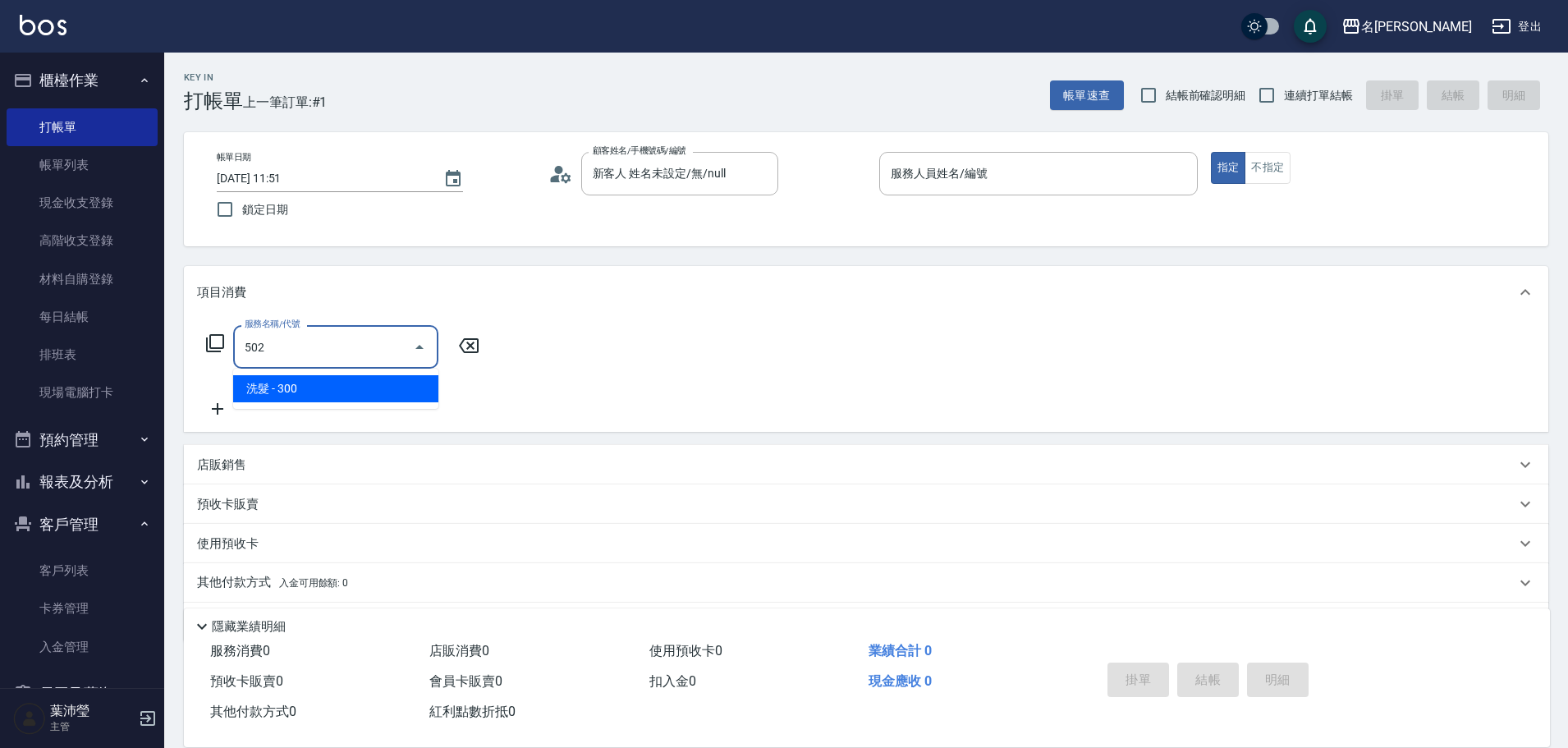
type input "洗髮(502)"
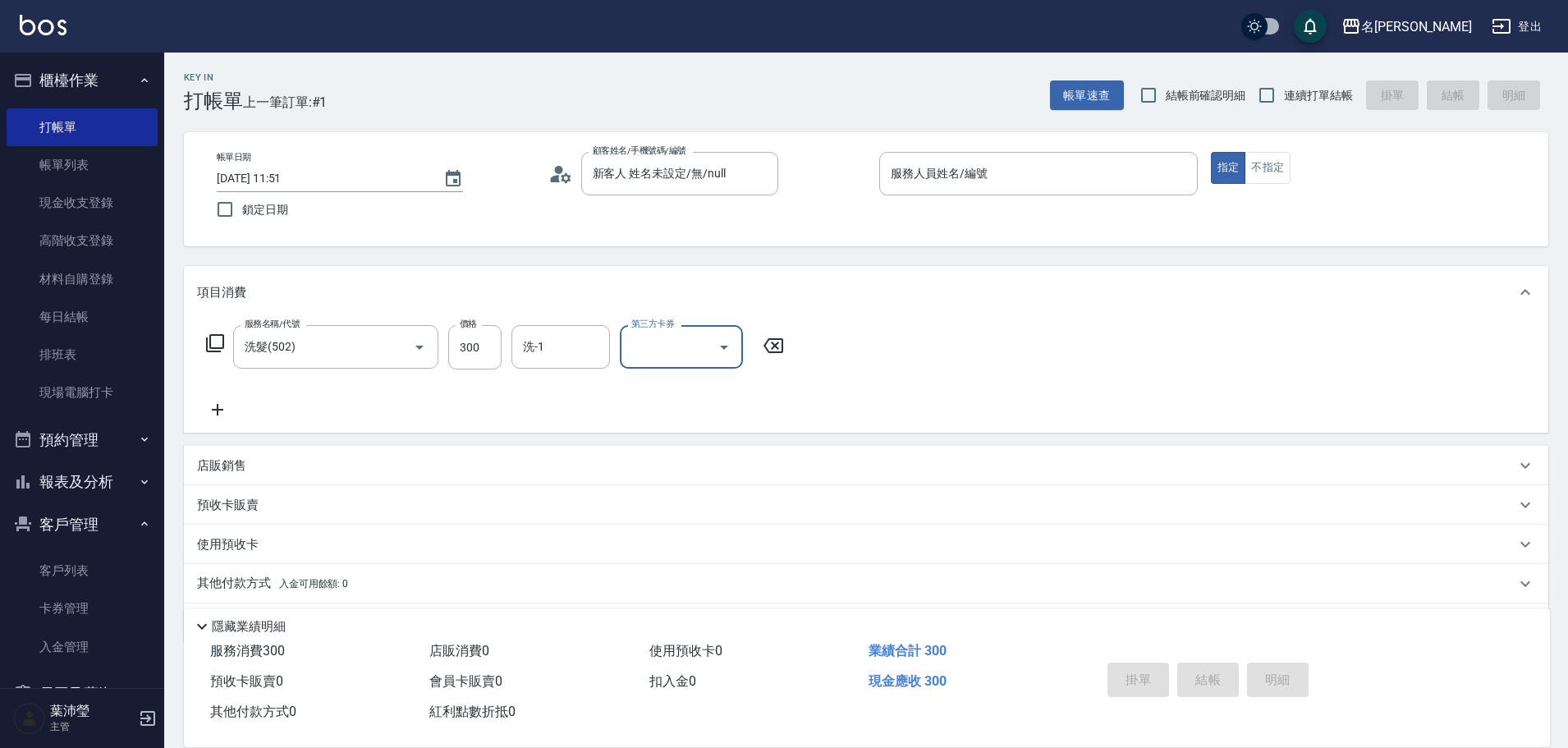
click at [206, 417] on icon at bounding box center [217, 410] width 41 height 20
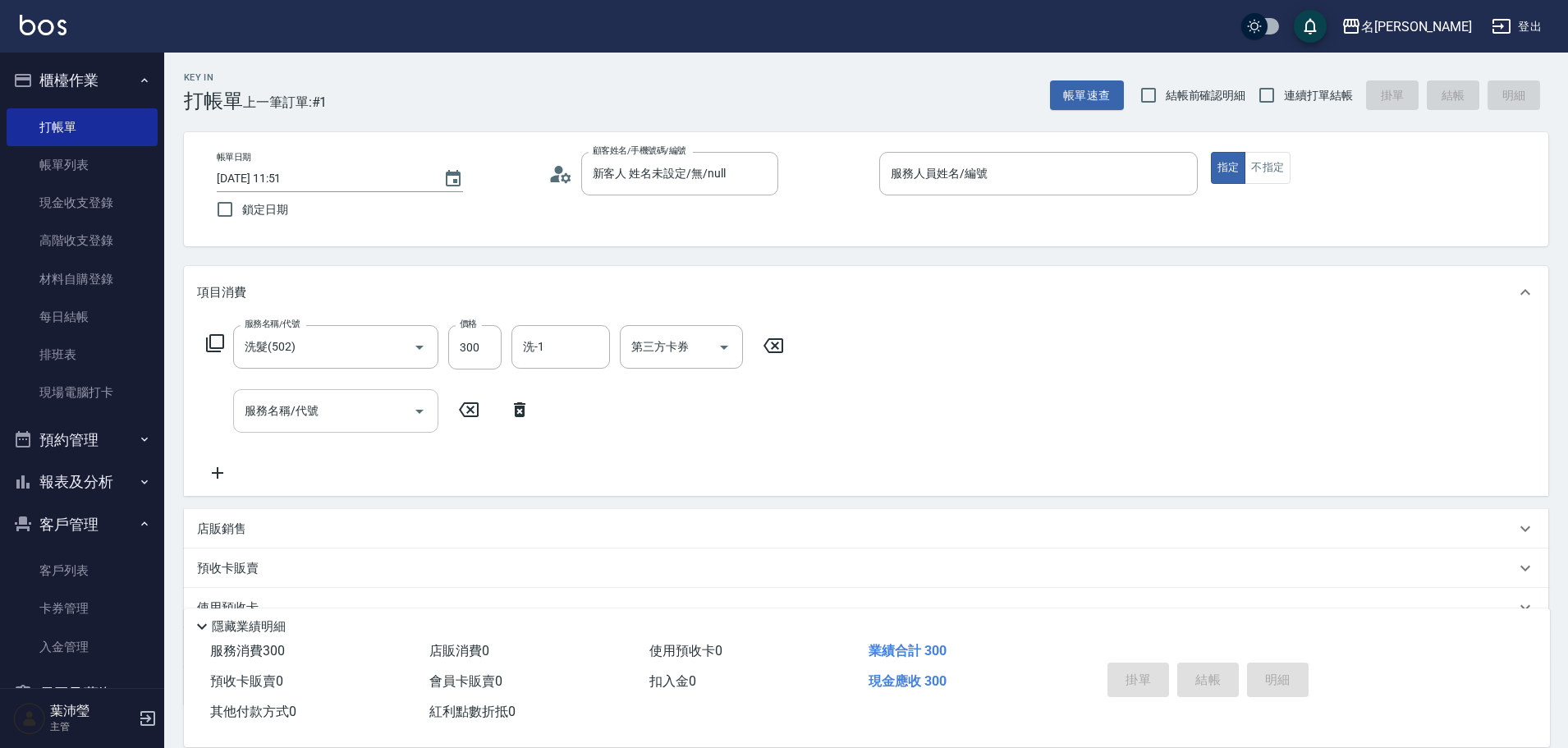
click at [274, 412] on input "服務名稱/代號" at bounding box center [323, 410] width 166 height 29
type input "潤絲(802)"
click at [222, 469] on icon at bounding box center [217, 473] width 41 height 20
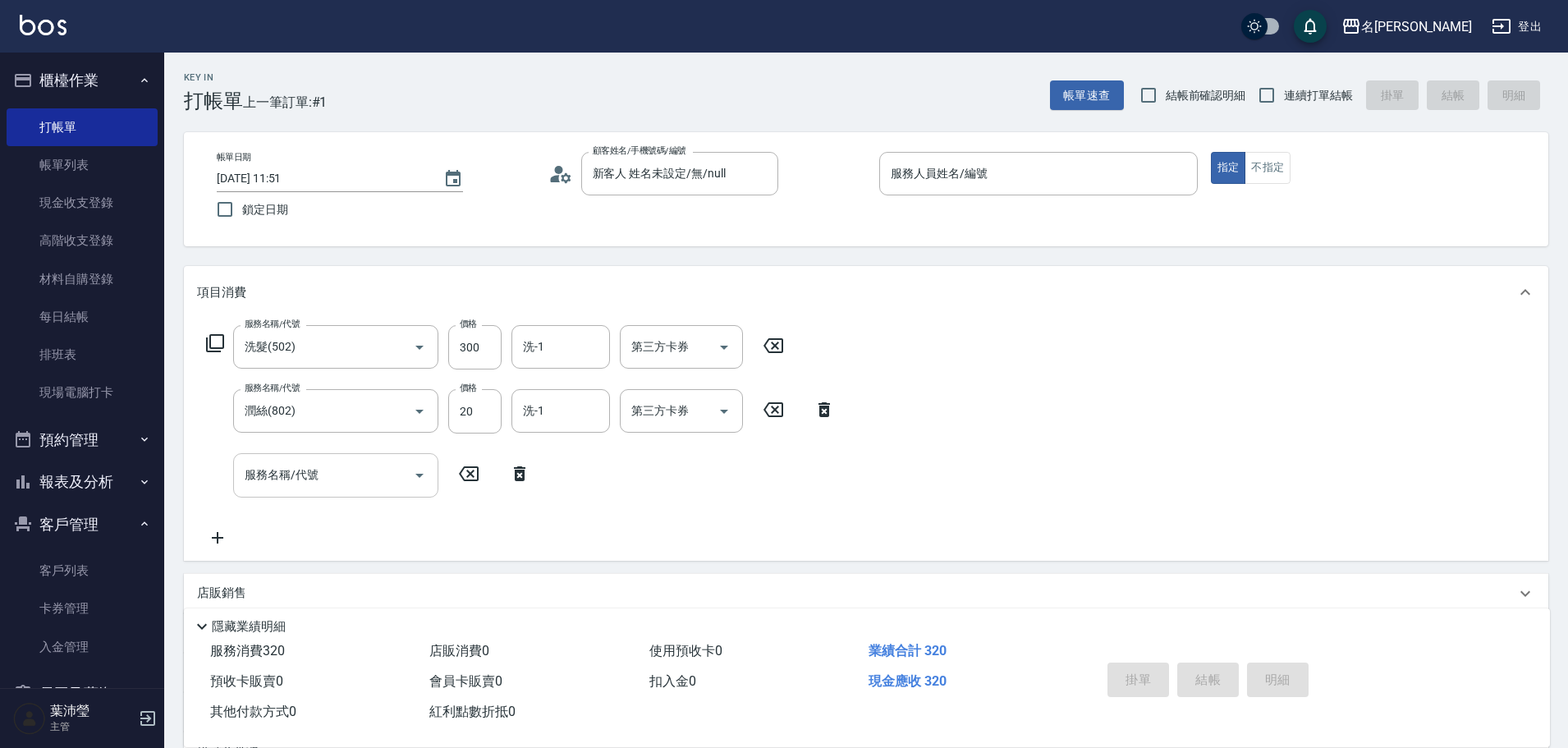
click at [273, 465] on input "服務名稱/代號" at bounding box center [323, 474] width 166 height 29
drag, startPoint x: 276, startPoint y: 477, endPoint x: 209, endPoint y: 477, distance: 67.0
click at [209, 477] on div "服務名稱/代號 07 服務名稱/代號" at bounding box center [368, 475] width 343 height 43
type input "夾捲.夾直.夾波浪(705)"
drag, startPoint x: 1118, startPoint y: 186, endPoint x: 1119, endPoint y: 177, distance: 9.1
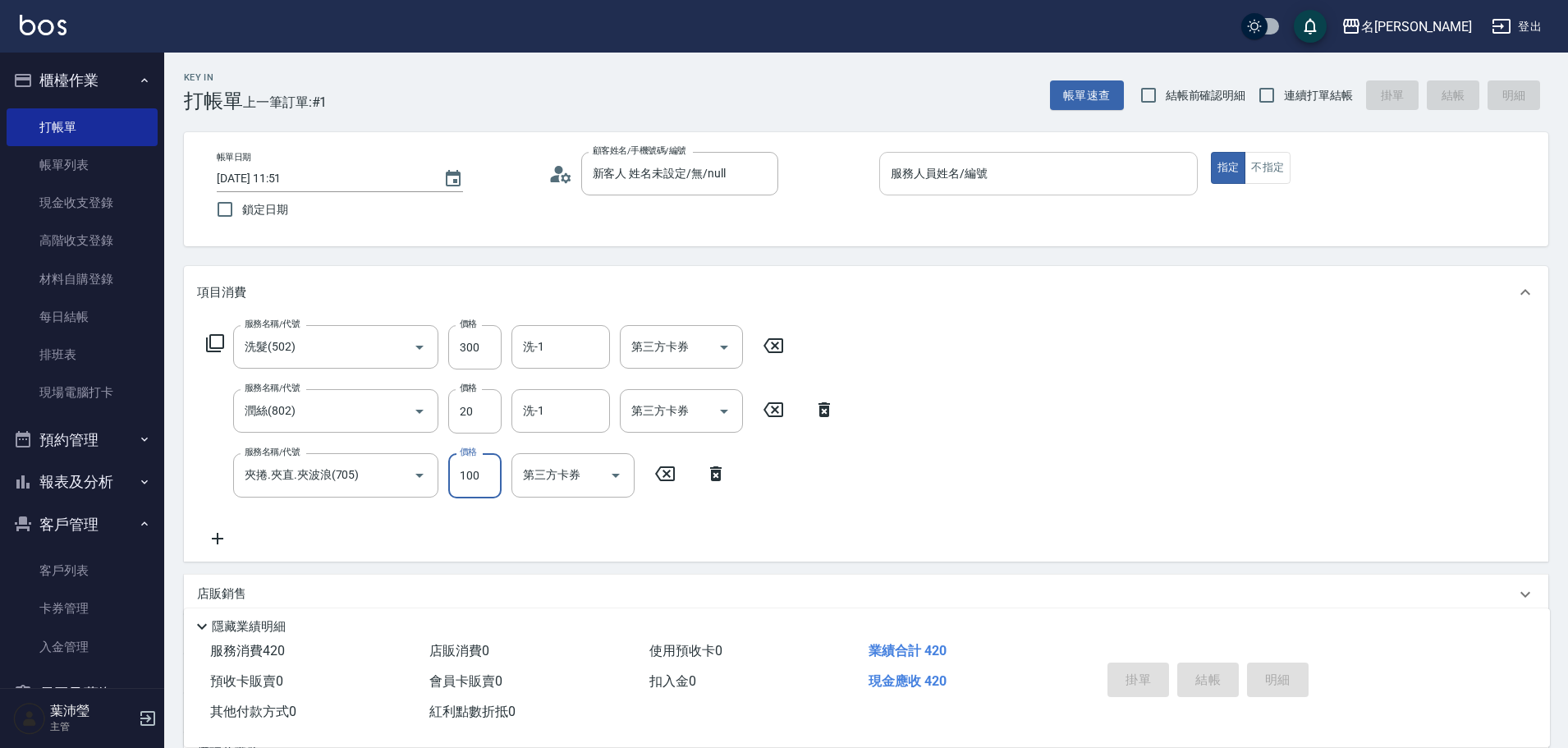
click at [1120, 184] on input "服務人員姓名/編號" at bounding box center [1037, 173] width 303 height 29
type input "5"
type button "true"
type input "Bella-5"
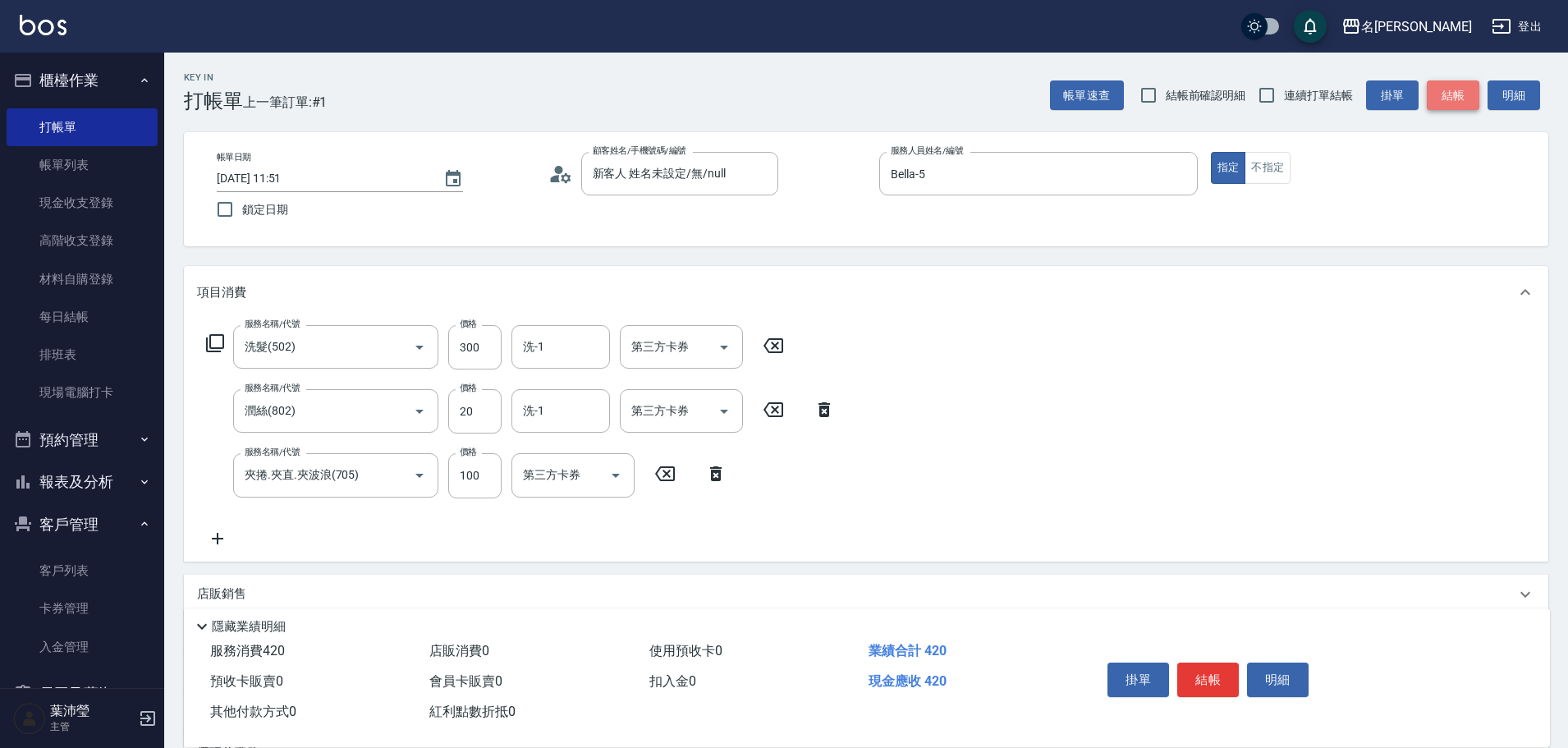
click at [1475, 88] on button "結帳" at bounding box center [1452, 95] width 52 height 31
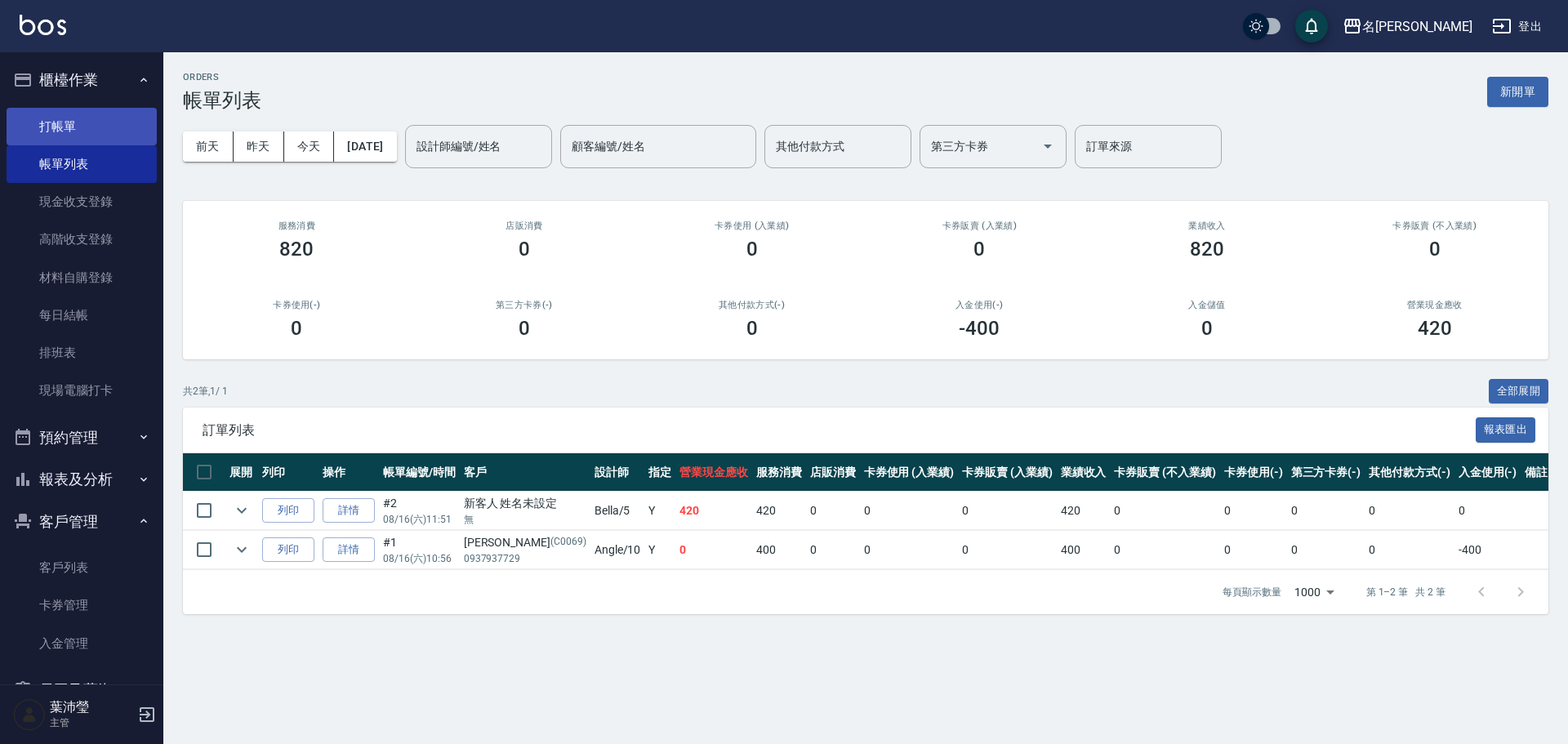
click at [73, 116] on link "打帳單" at bounding box center [82, 127] width 150 height 37
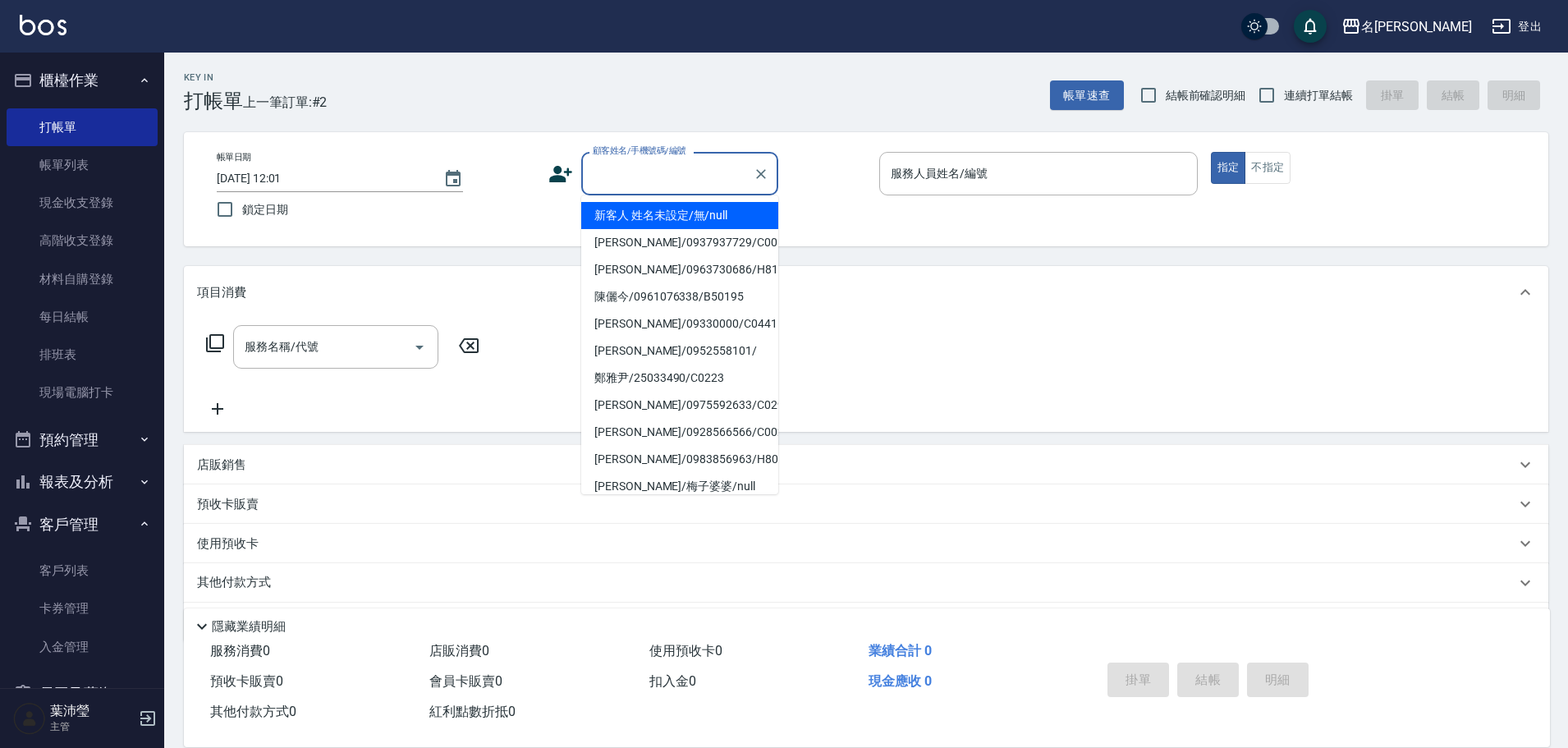
click at [643, 175] on input "顧客姓名/手機號碼/編號" at bounding box center [667, 173] width 157 height 29
click at [661, 249] on li "[PERSON_NAME]/0922678369/C0068" at bounding box center [679, 242] width 197 height 27
type input "[PERSON_NAME]/0922678369/C0068"
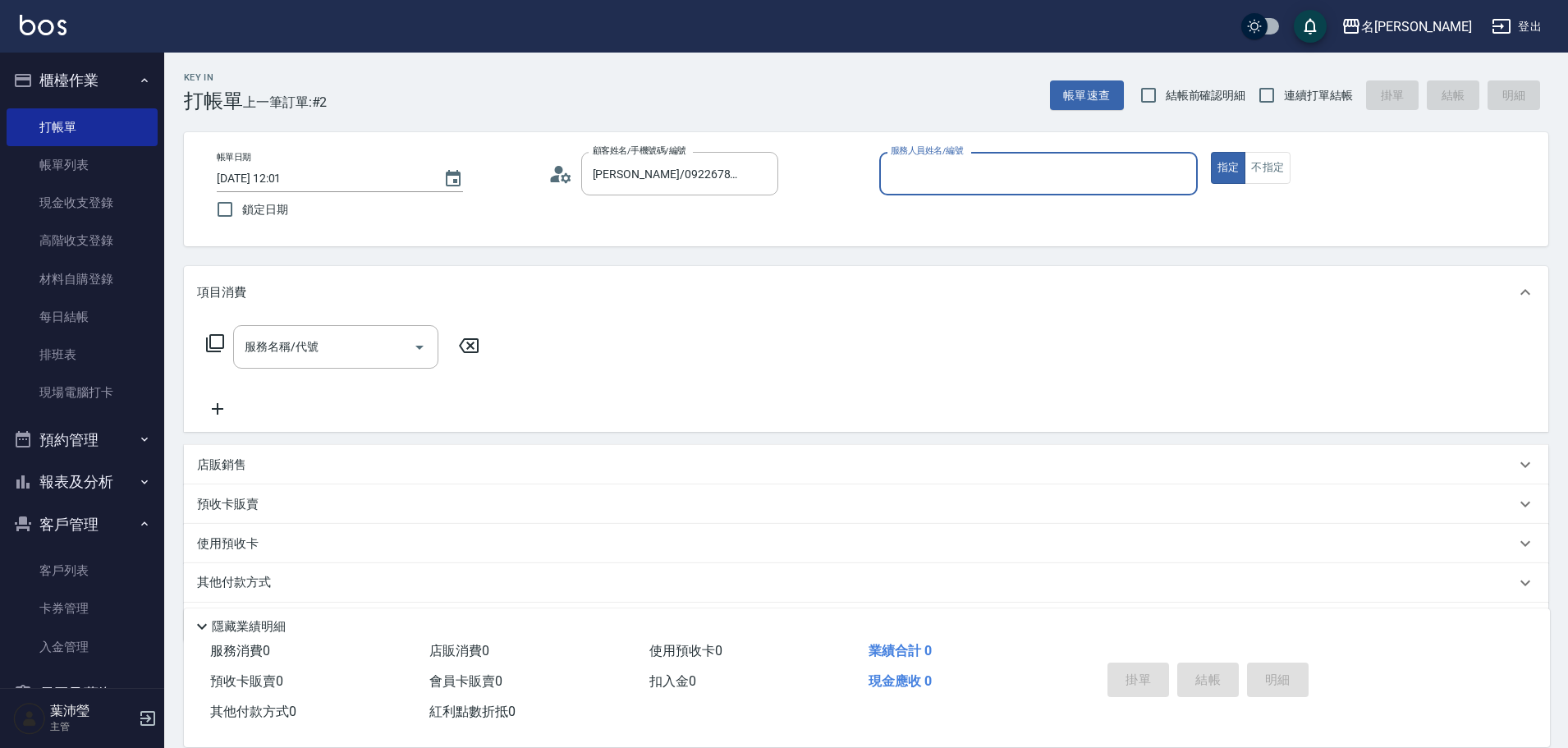
type input "敏卉-2"
click at [214, 341] on icon at bounding box center [215, 343] width 20 height 20
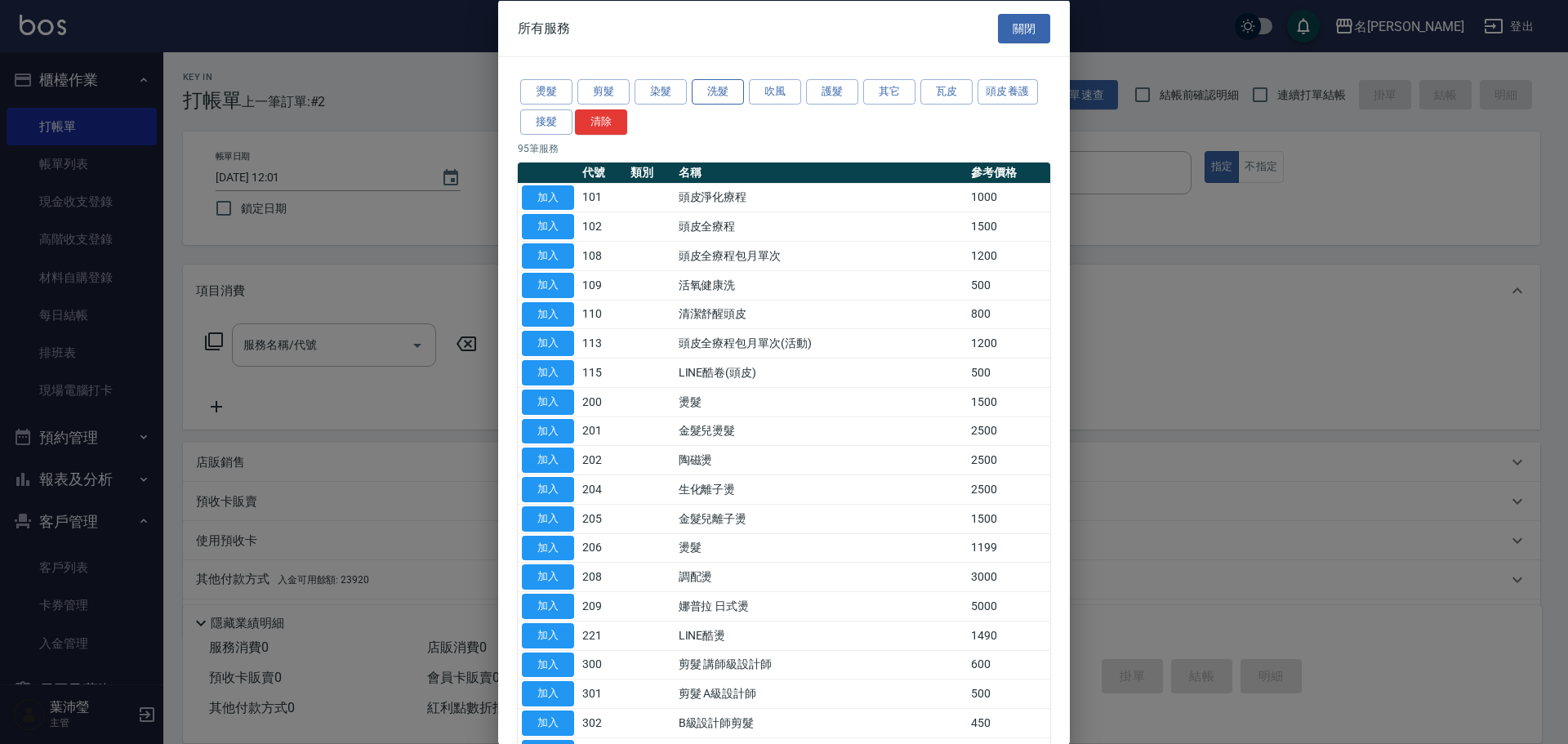
click at [705, 99] on button "洗髮" at bounding box center [718, 92] width 52 height 26
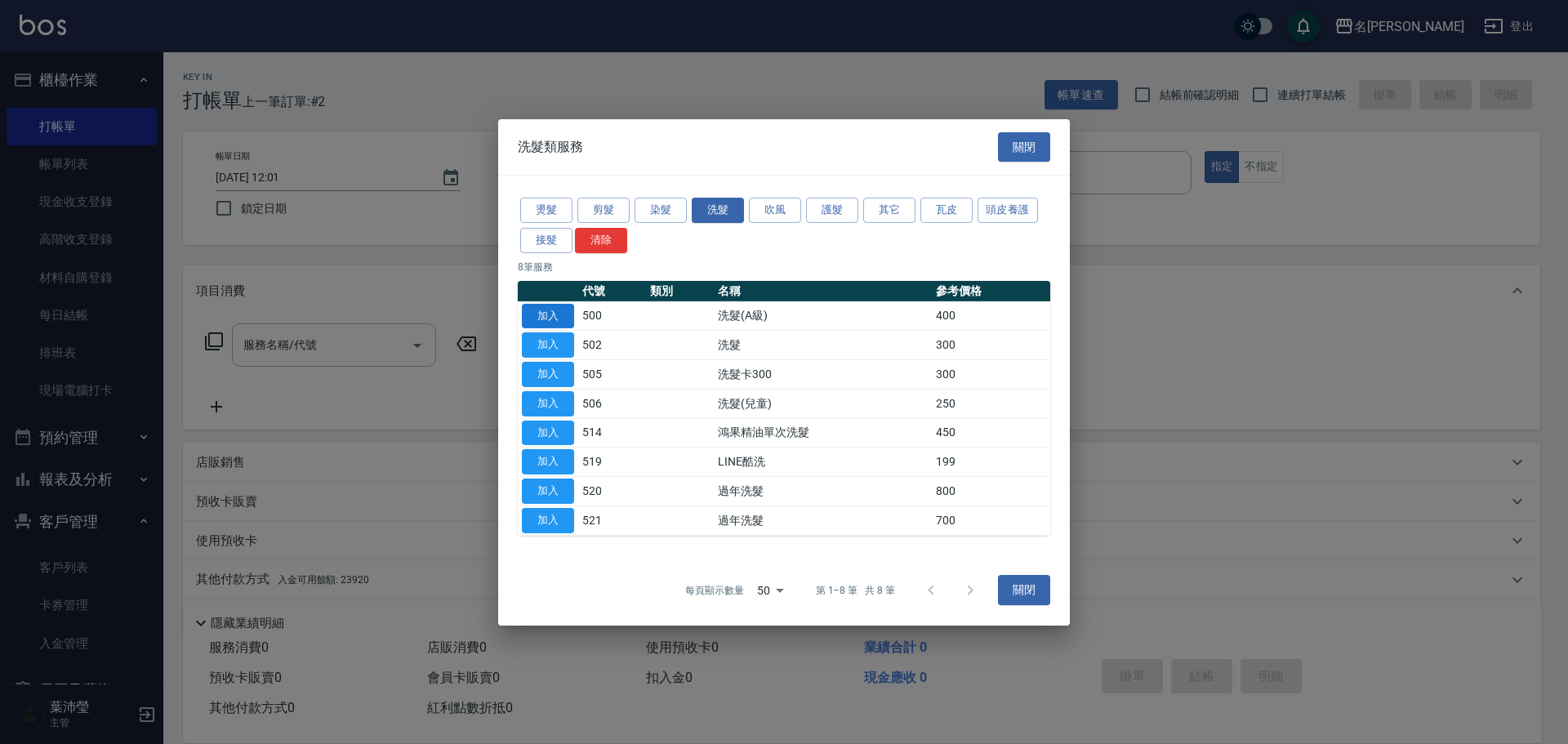
click at [540, 312] on button "加入" at bounding box center [548, 315] width 52 height 26
type input "洗髮(A級)(500)"
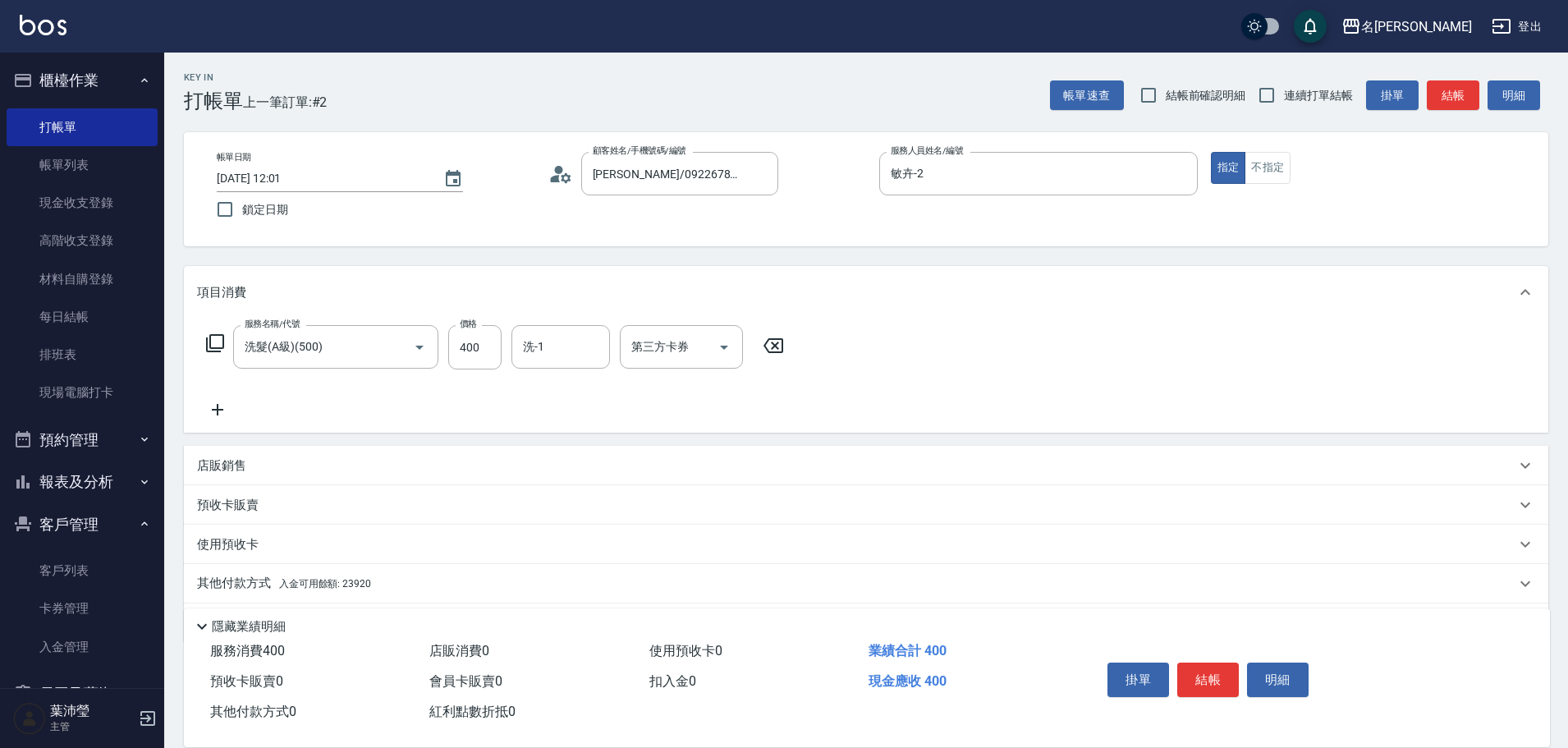
click at [244, 574] on div "其他付款方式 入金可用餘額: 23920" at bounding box center [866, 584] width 1364 height 40
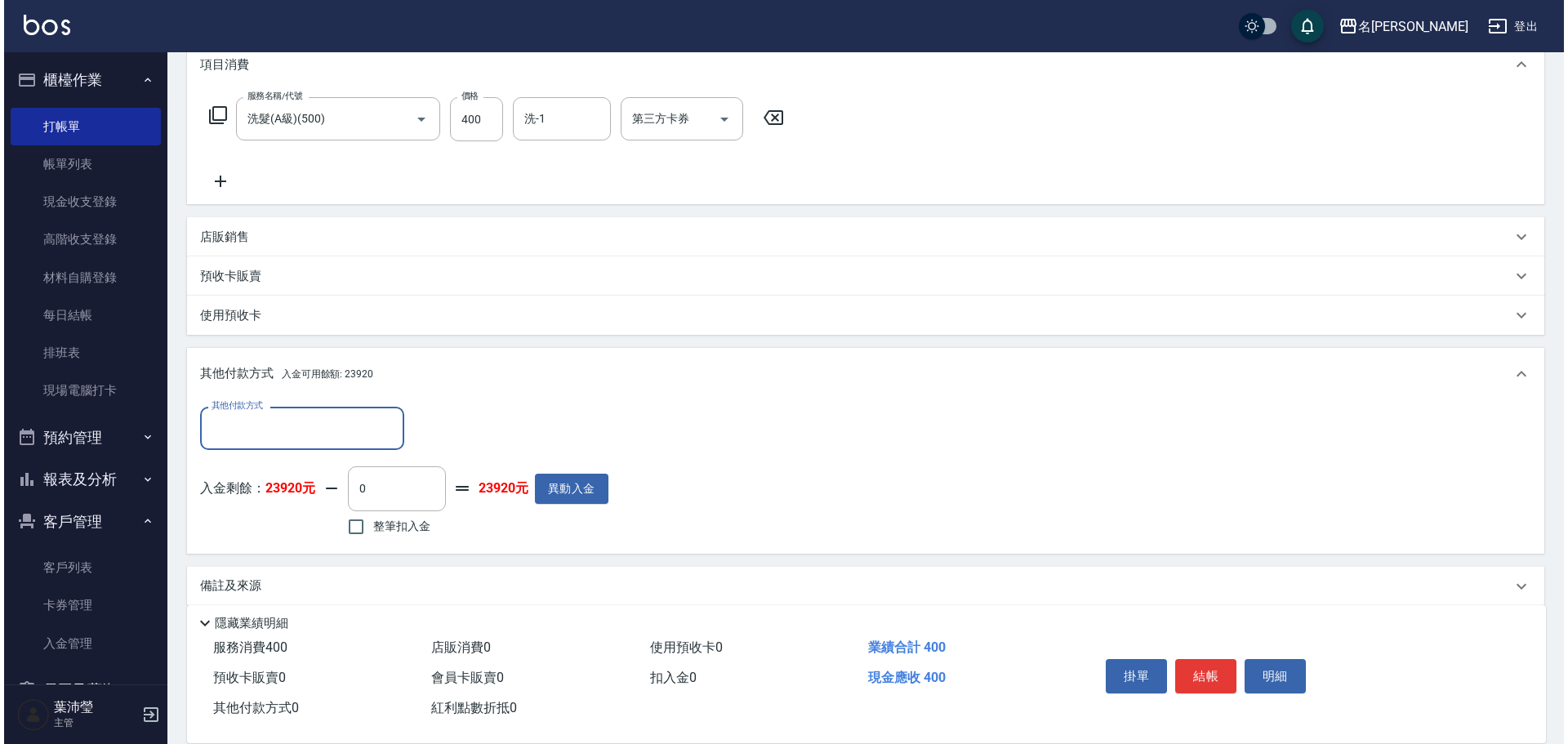
scroll to position [245, 0]
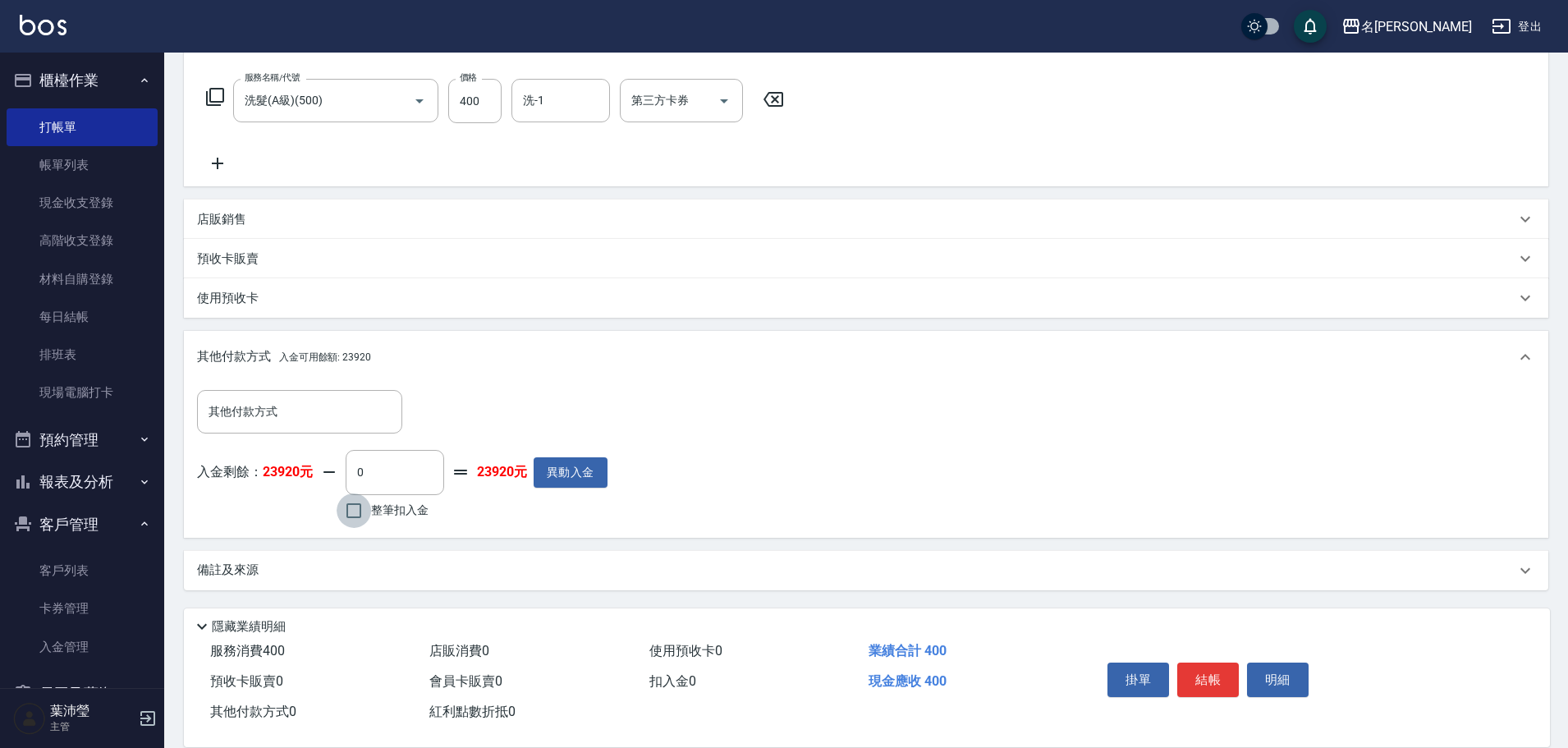
click at [352, 511] on input "整筆扣入金" at bounding box center [354, 510] width 35 height 35
checkbox input "true"
type input "400"
click at [1273, 671] on button "明細" at bounding box center [1278, 679] width 61 height 35
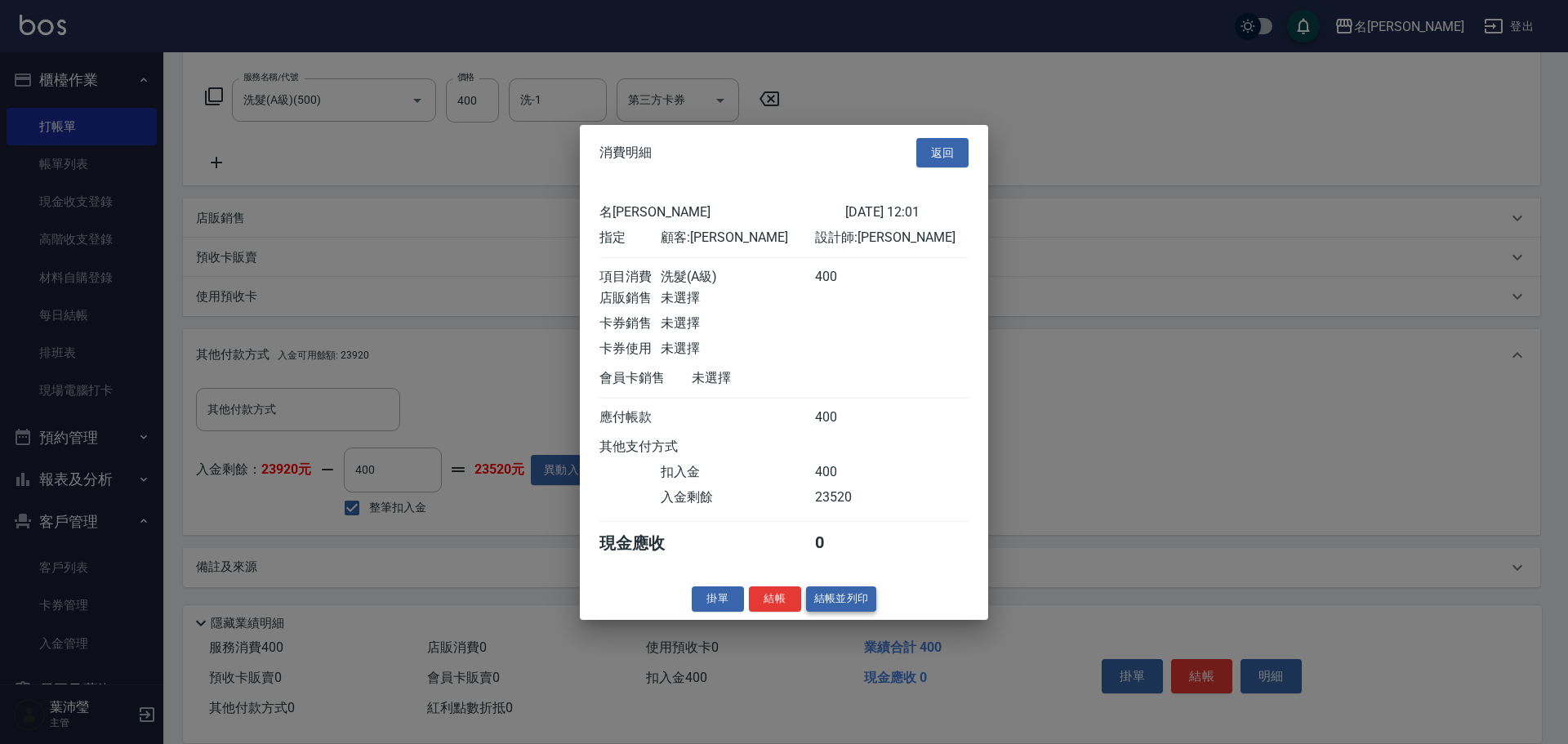
click at [840, 605] on button "結帳並列印" at bounding box center [842, 599] width 71 height 26
